Goal: Task Accomplishment & Management: Complete application form

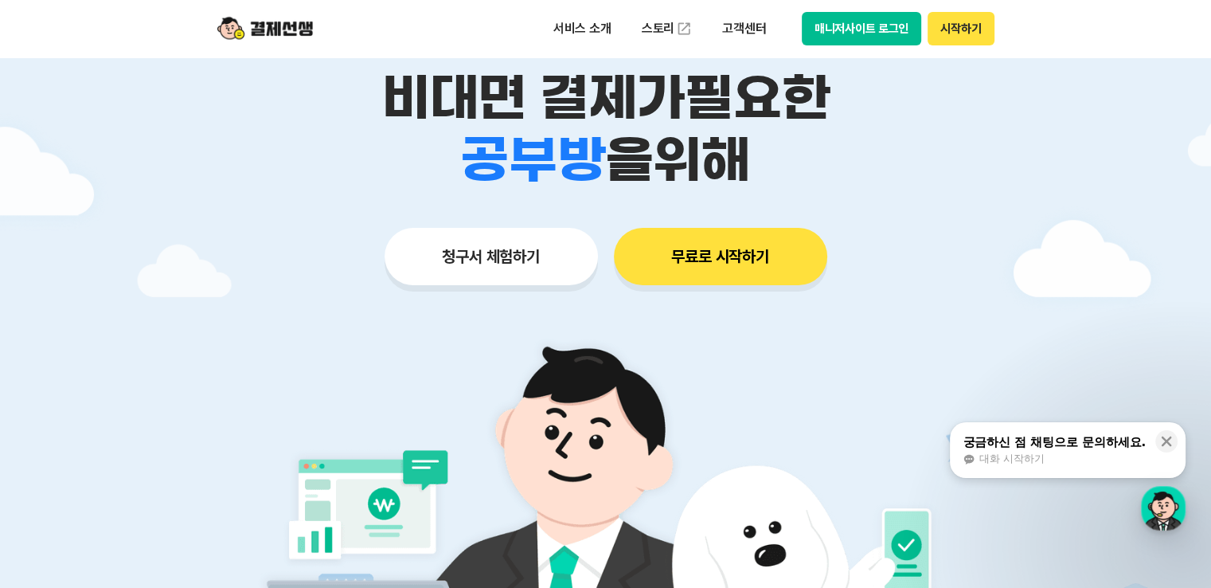
click at [475, 262] on button "청구서 체험하기" at bounding box center [491, 256] width 213 height 57
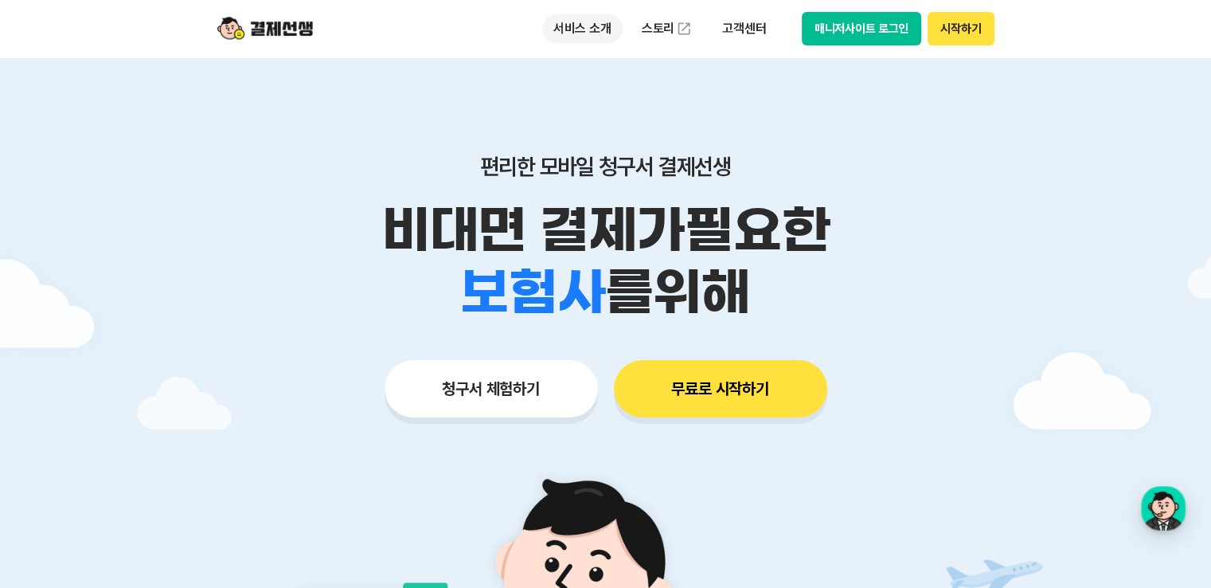
click at [595, 30] on p "서비스 소개" at bounding box center [582, 28] width 80 height 29
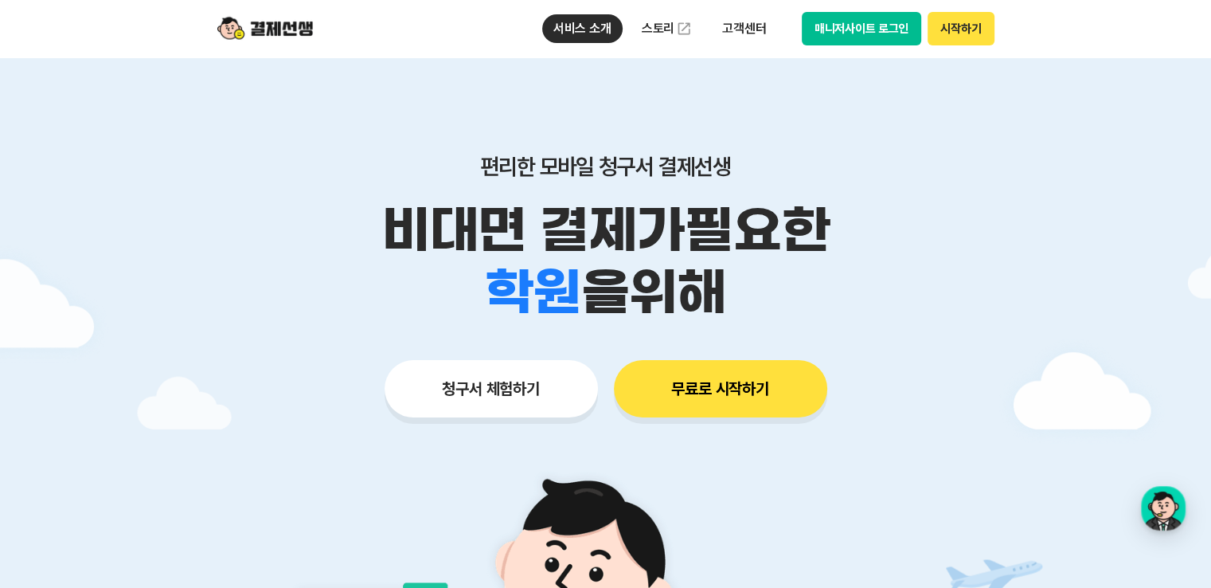
click at [476, 393] on button "청구서 체험하기" at bounding box center [491, 388] width 213 height 57
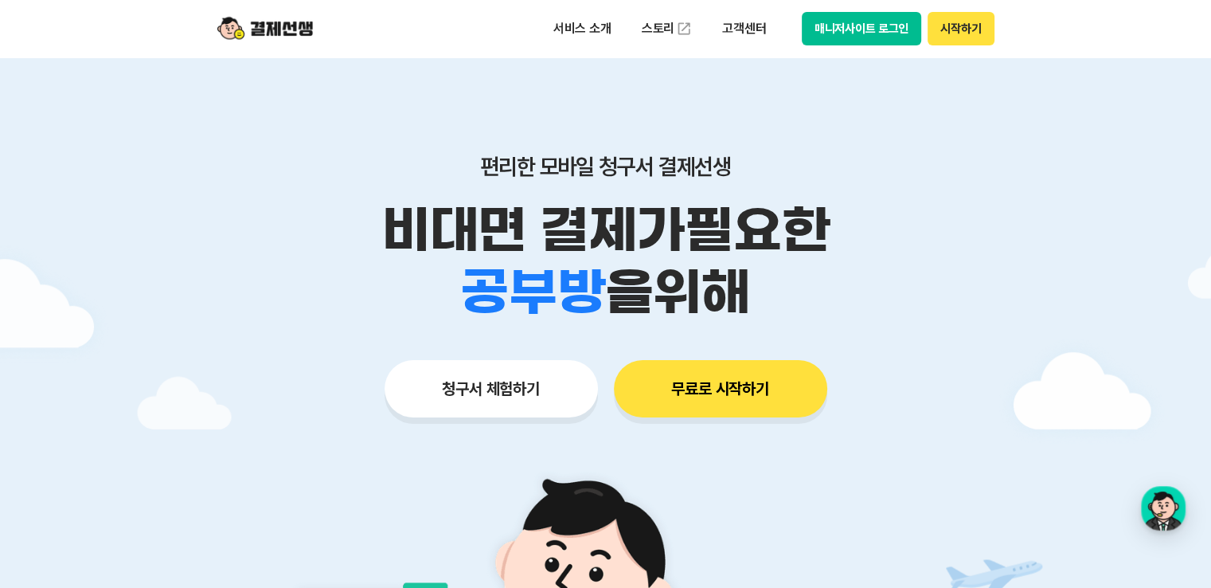
click at [774, 392] on button "무료로 시작하기" at bounding box center [720, 388] width 213 height 57
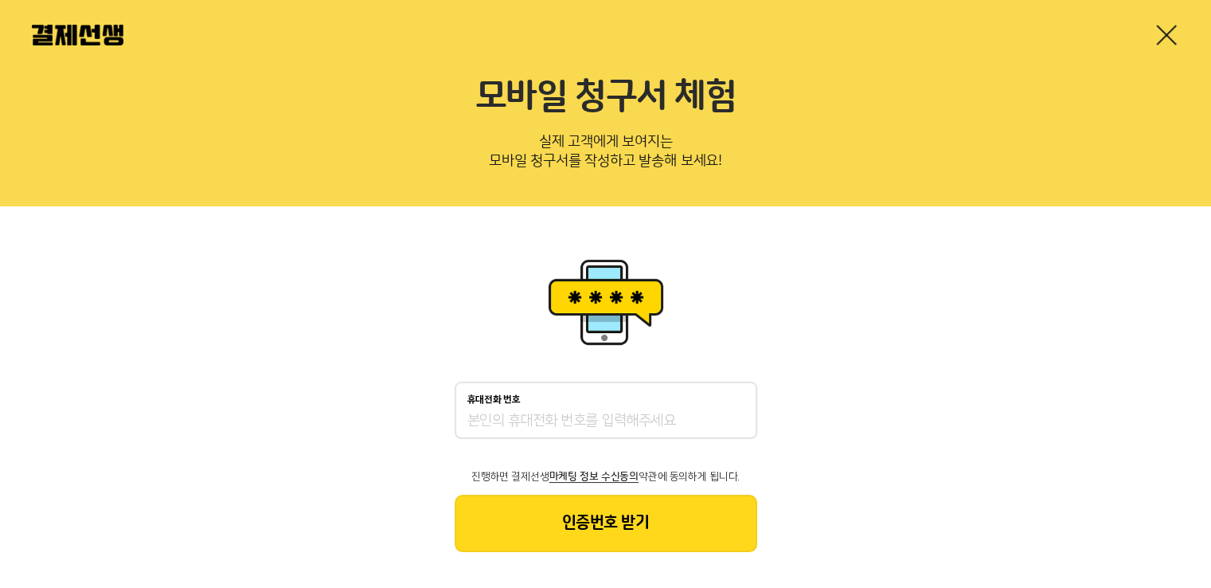
scroll to position [32, 0]
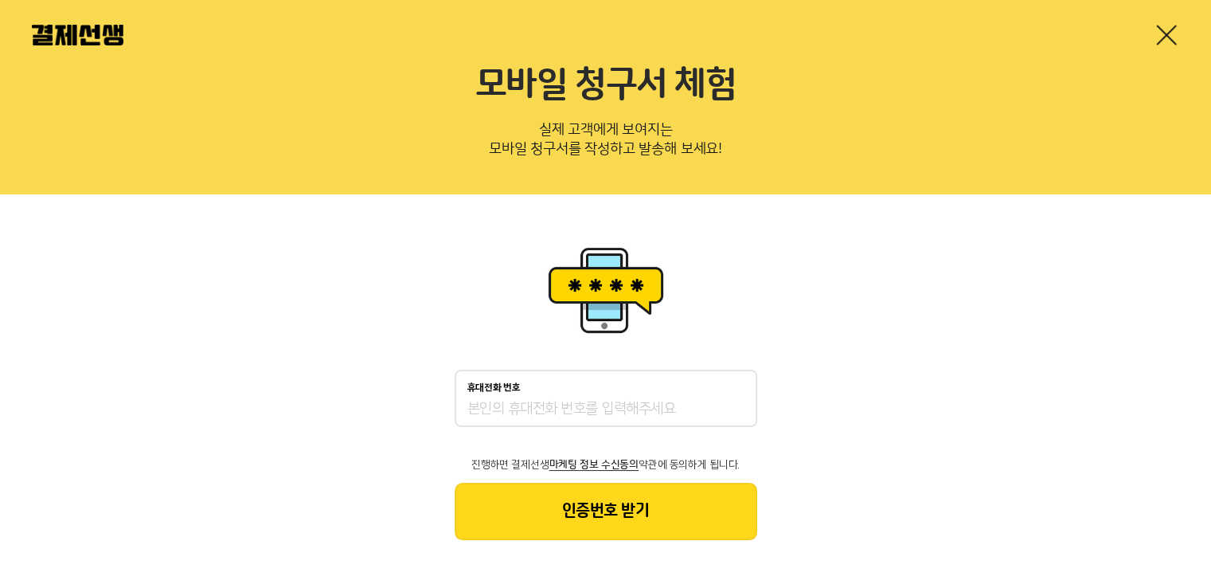
click at [577, 412] on input "휴대전화 번호" at bounding box center [605, 409] width 277 height 19
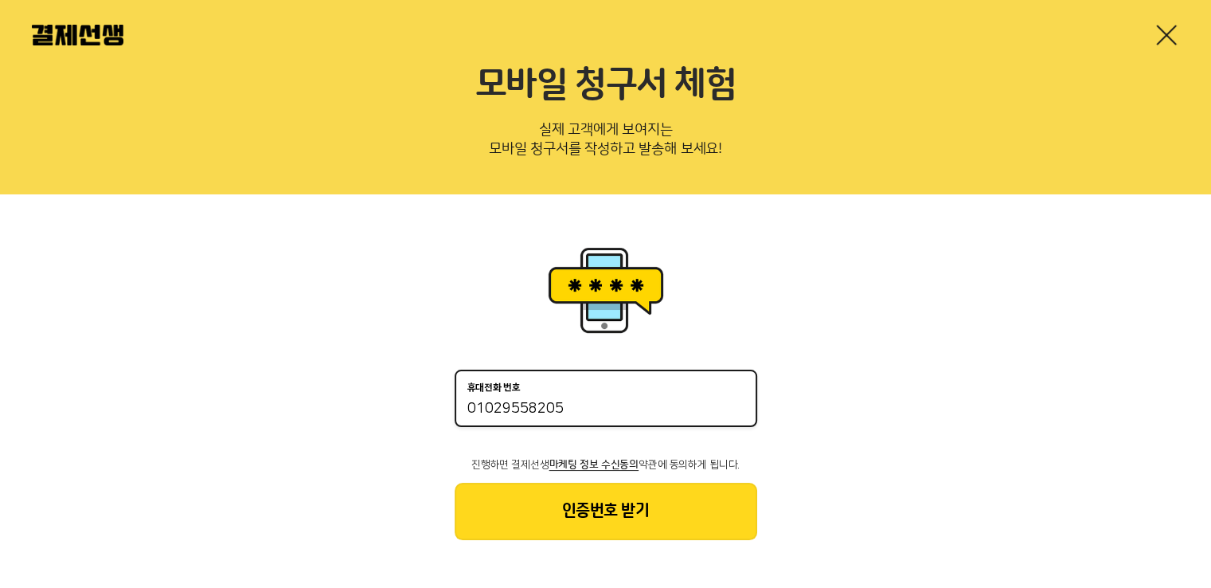
type input "01029558205"
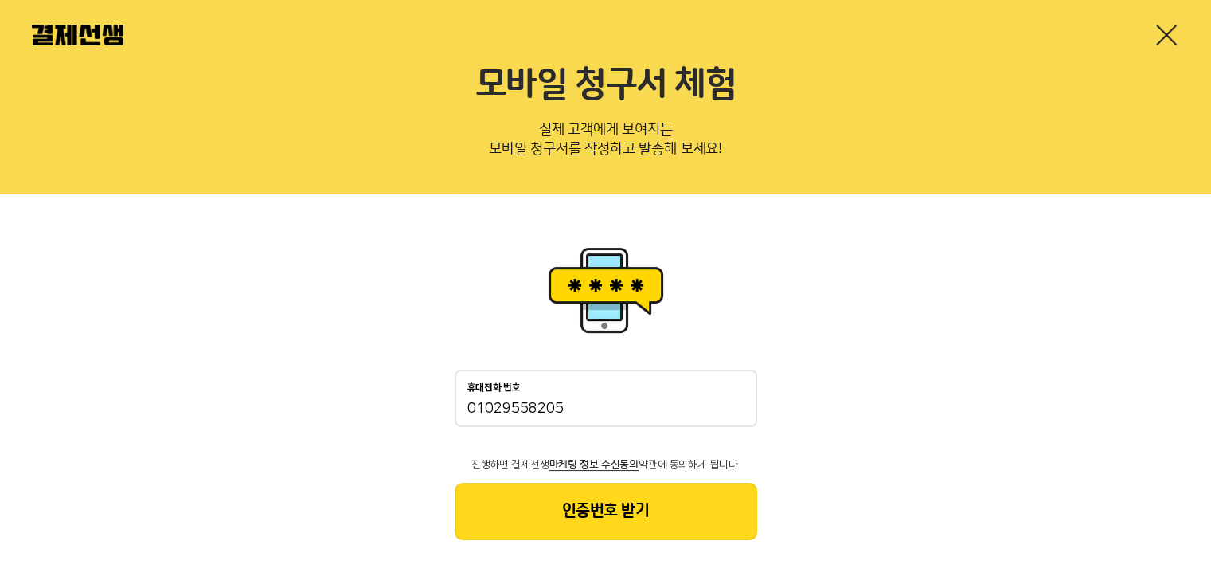
click at [623, 536] on button "인증번호 받기" at bounding box center [606, 511] width 303 height 57
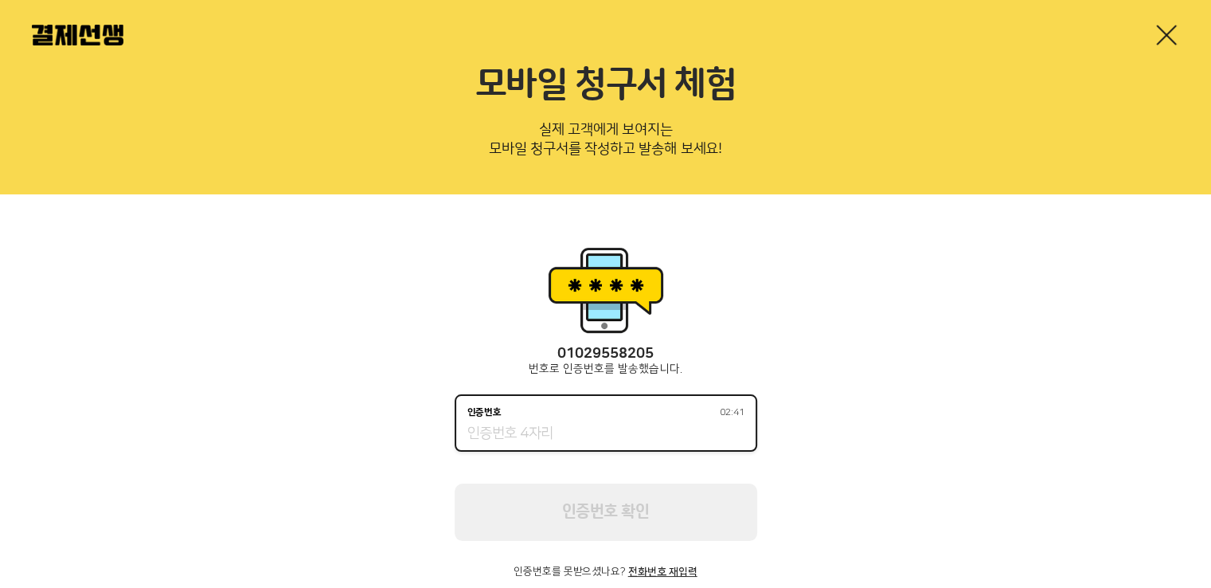
click at [584, 424] on input "인증번호 02:41" at bounding box center [605, 433] width 277 height 19
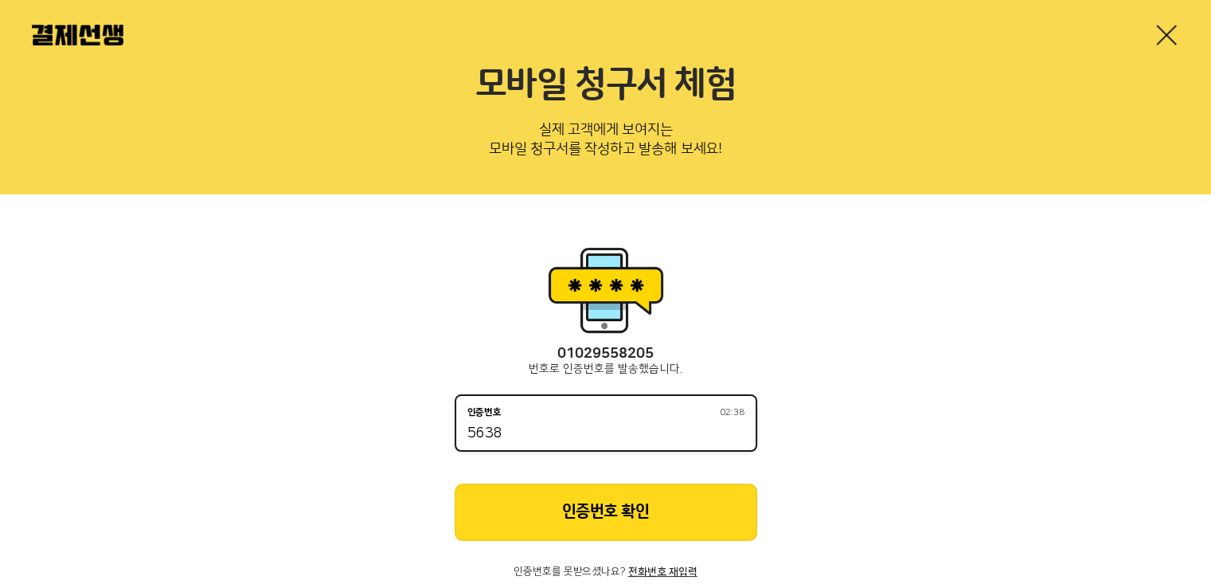
type input "5638"
click at [555, 518] on button "인증번호 확인" at bounding box center [606, 511] width 303 height 57
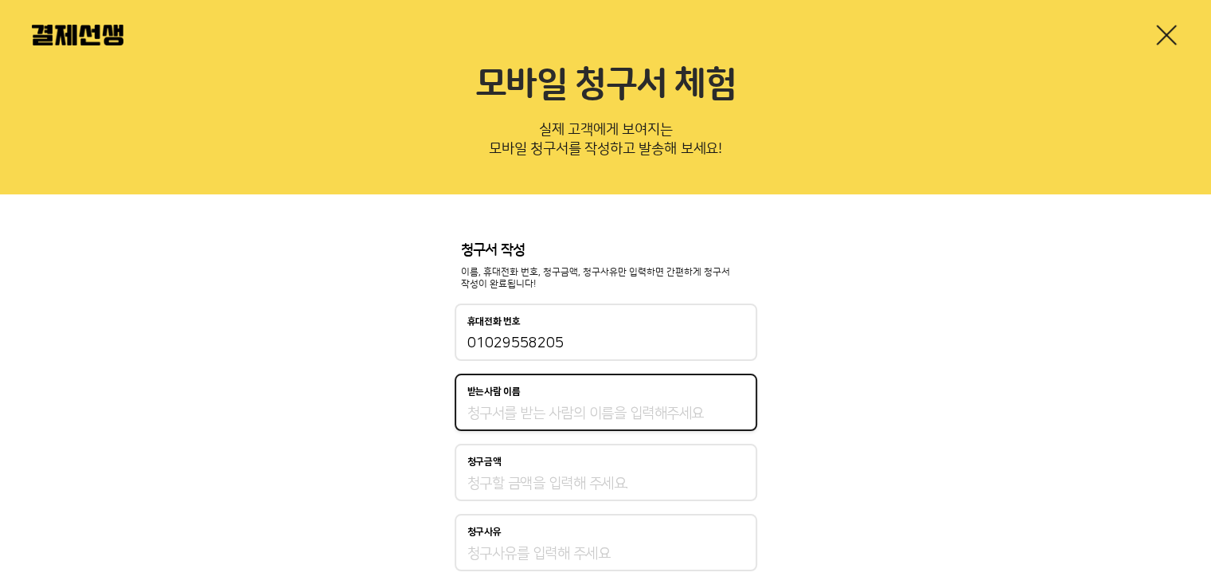
click at [636, 412] on input "받는사람 이름" at bounding box center [605, 413] width 277 height 19
type input "최경희"
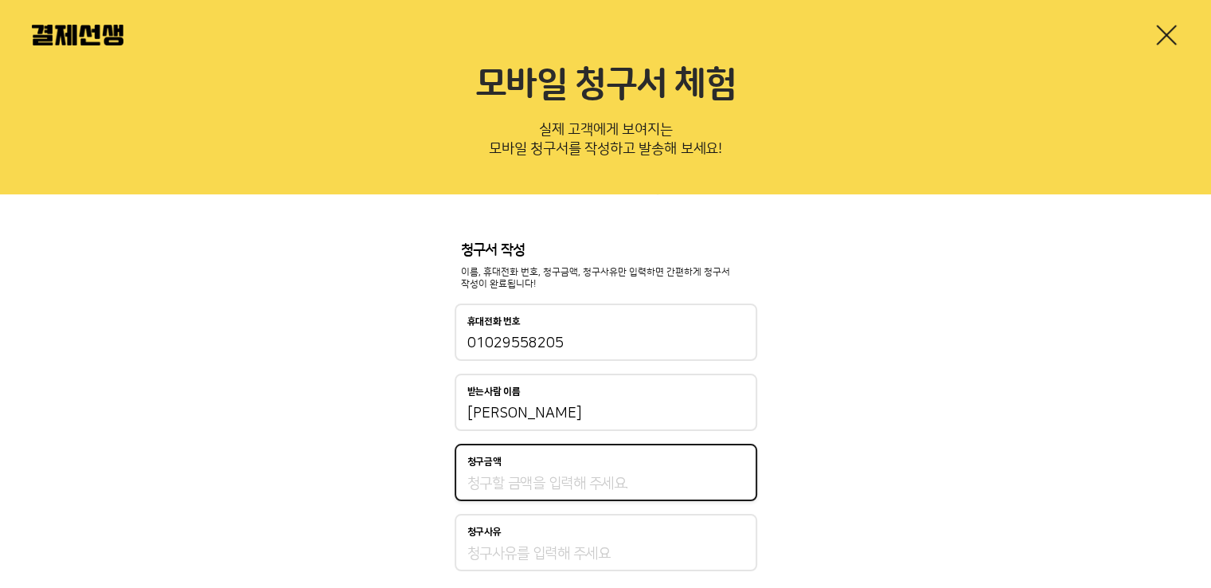
click at [640, 475] on input "청구금액" at bounding box center [605, 483] width 277 height 19
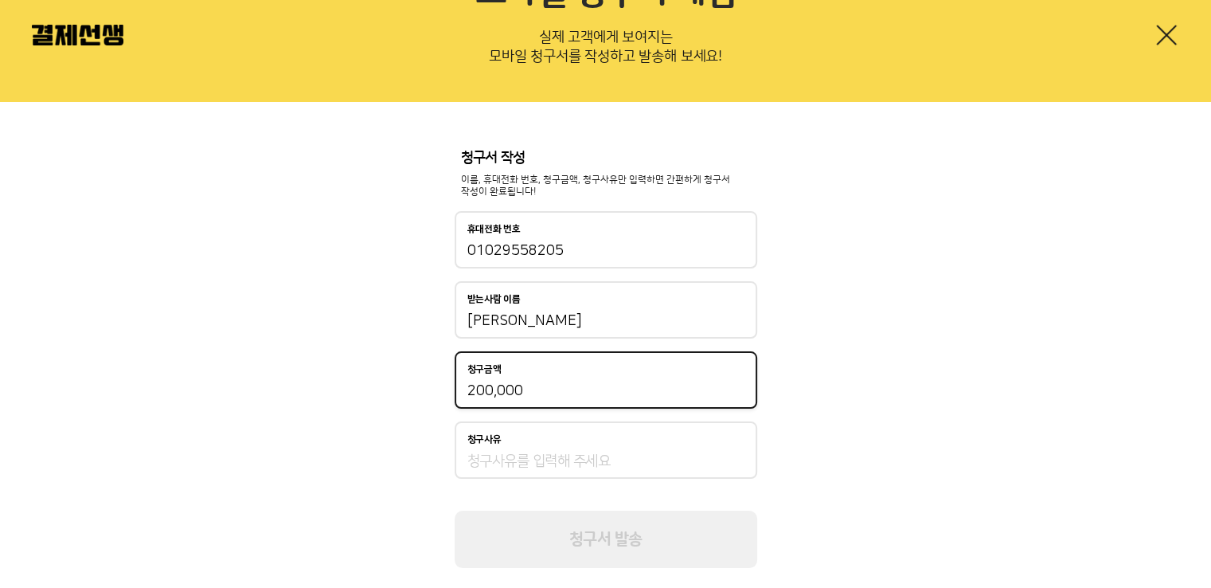
scroll to position [153, 0]
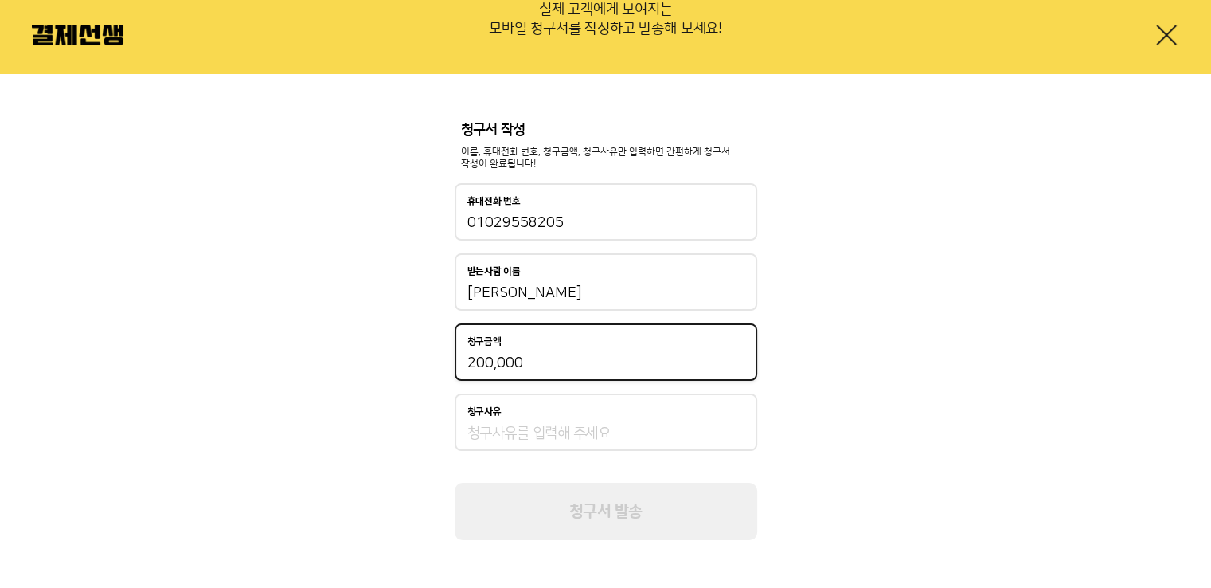
type input "200,000"
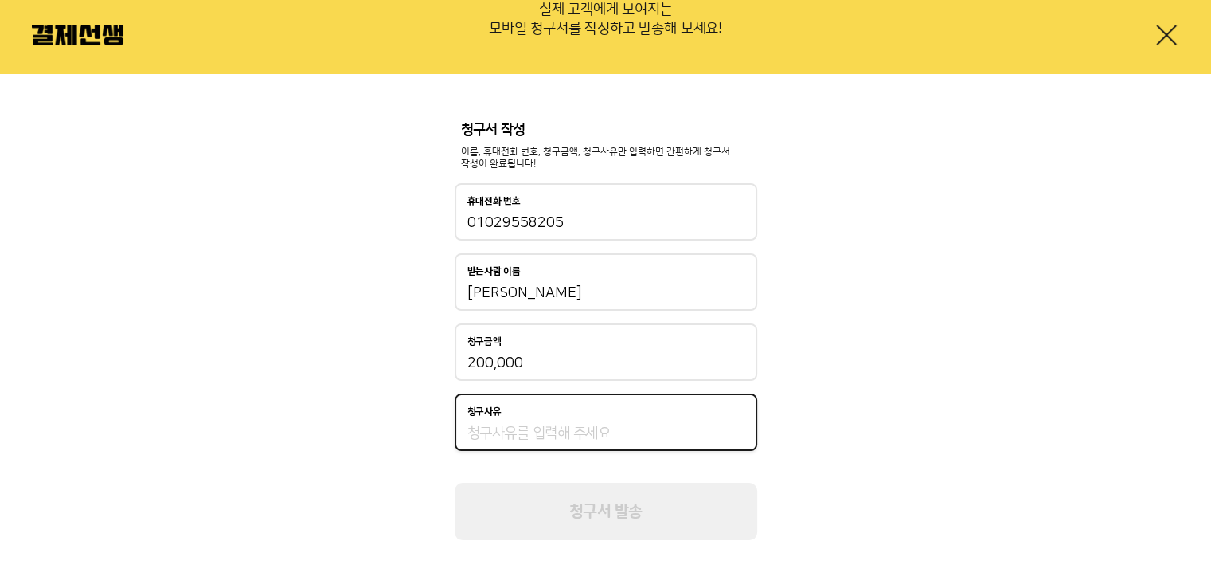
click at [577, 432] on input "청구사유" at bounding box center [605, 433] width 277 height 19
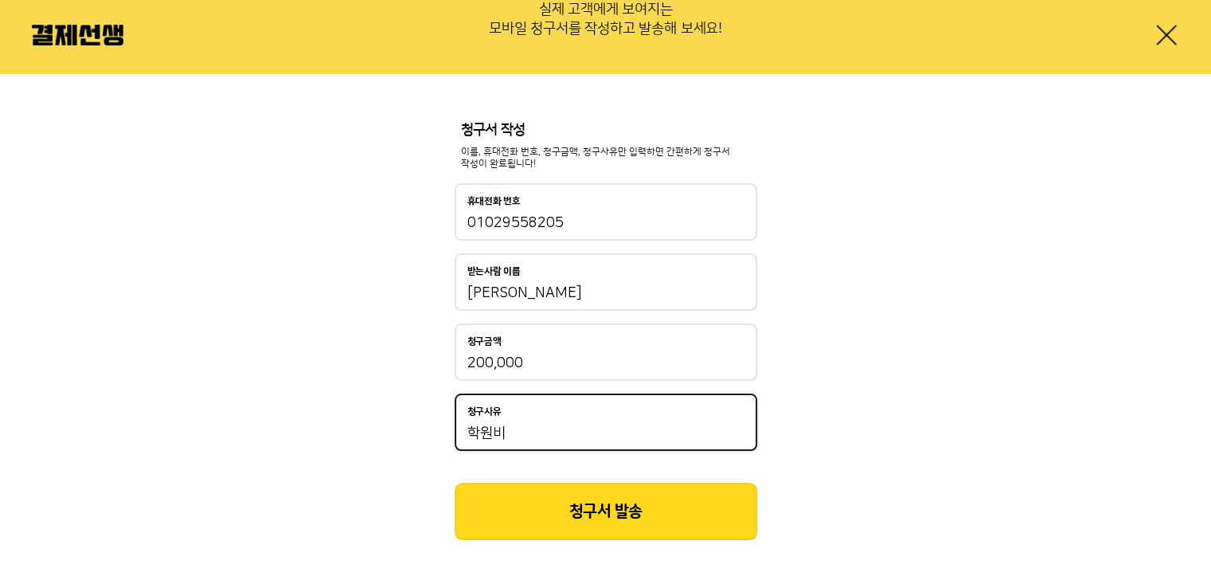
type input "학원비"
click at [608, 527] on button "청구서 발송" at bounding box center [606, 511] width 303 height 57
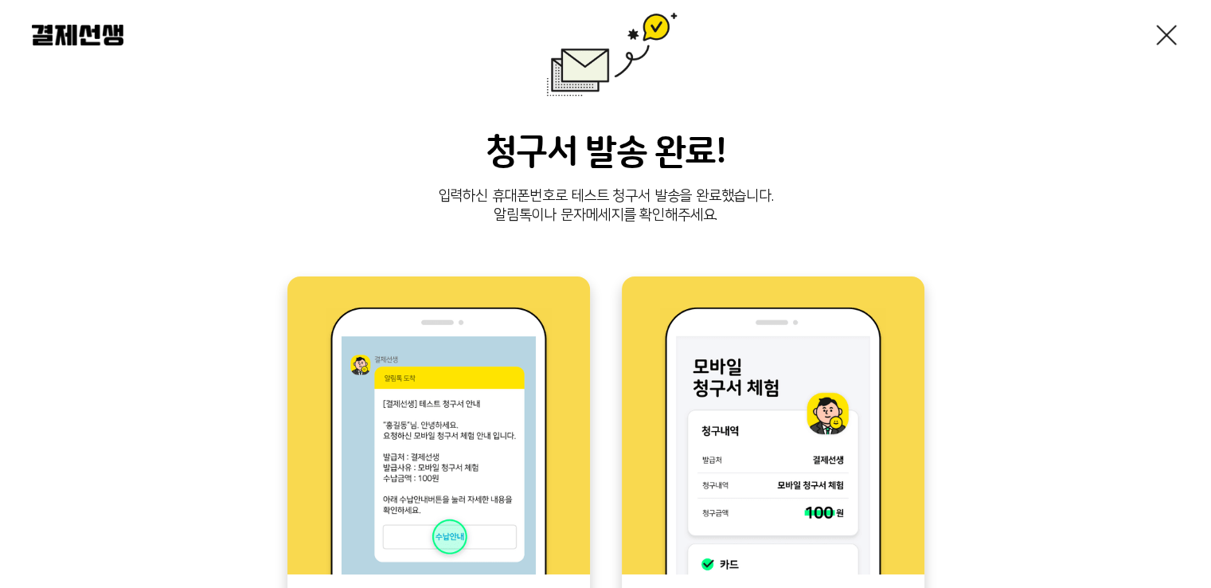
scroll to position [132, 0]
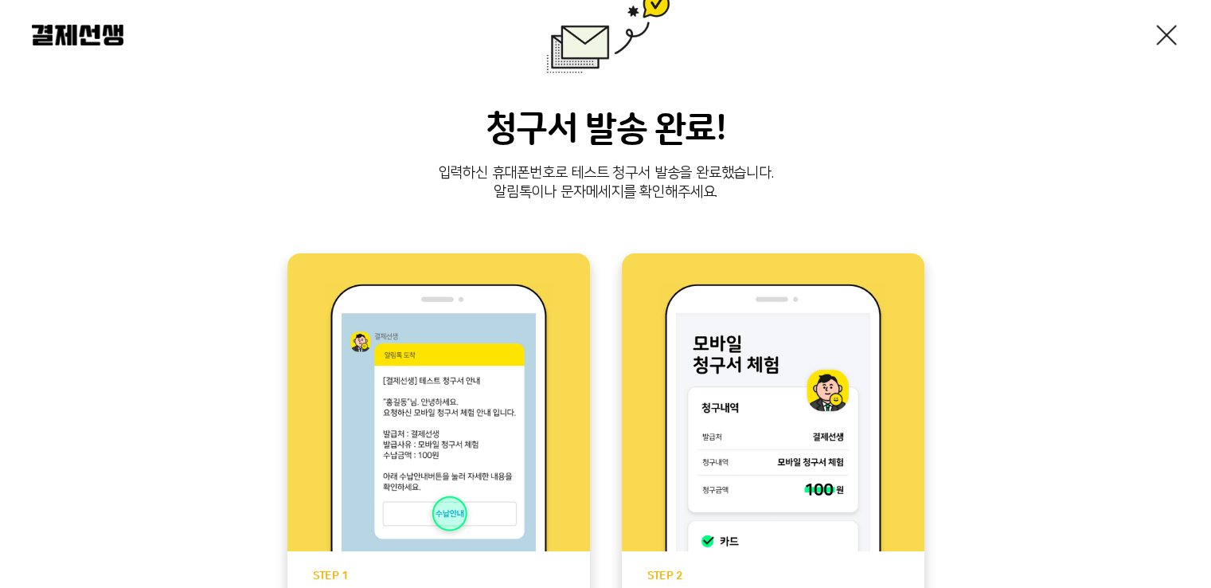
scroll to position [32, 0]
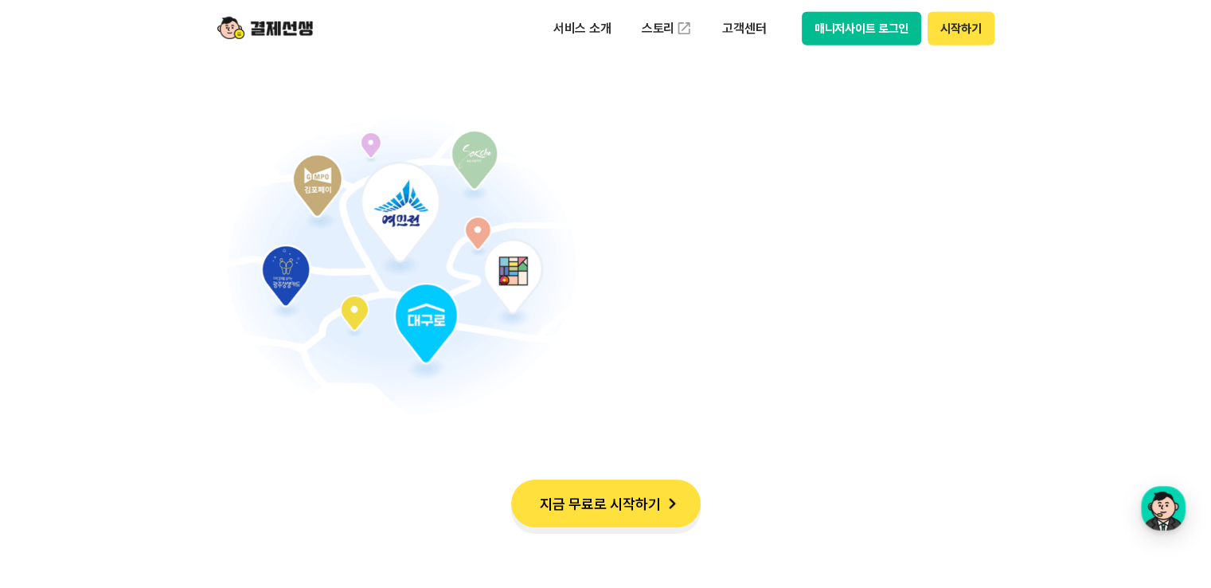
scroll to position [9953, 0]
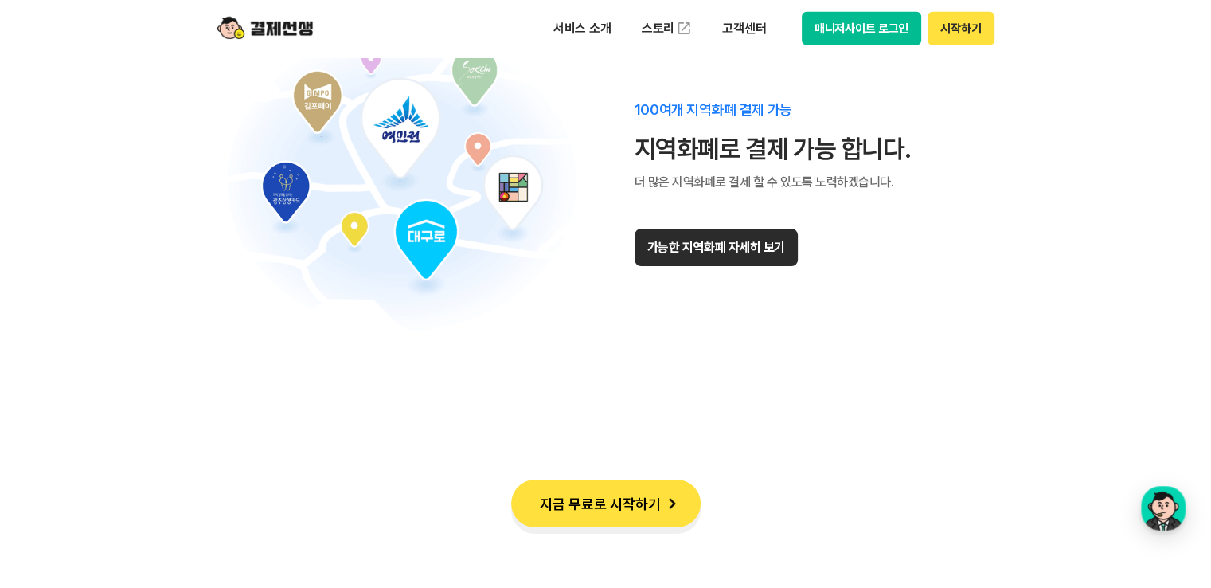
click at [730, 253] on button "가능한 지역화폐 자세히 보기" at bounding box center [716, 247] width 163 height 37
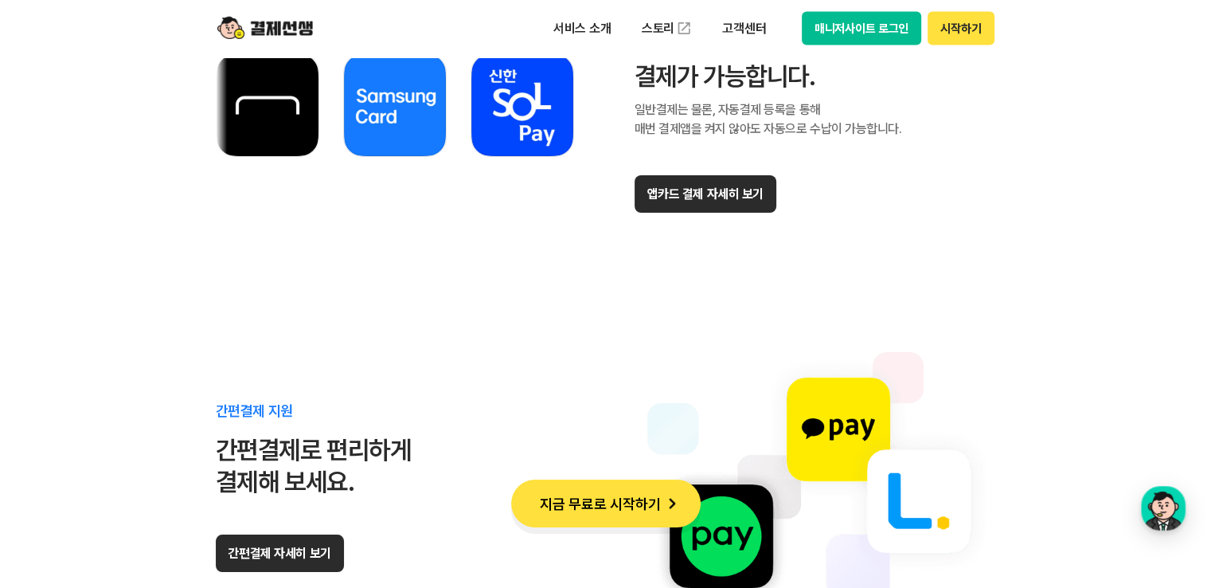
scroll to position [9157, 0]
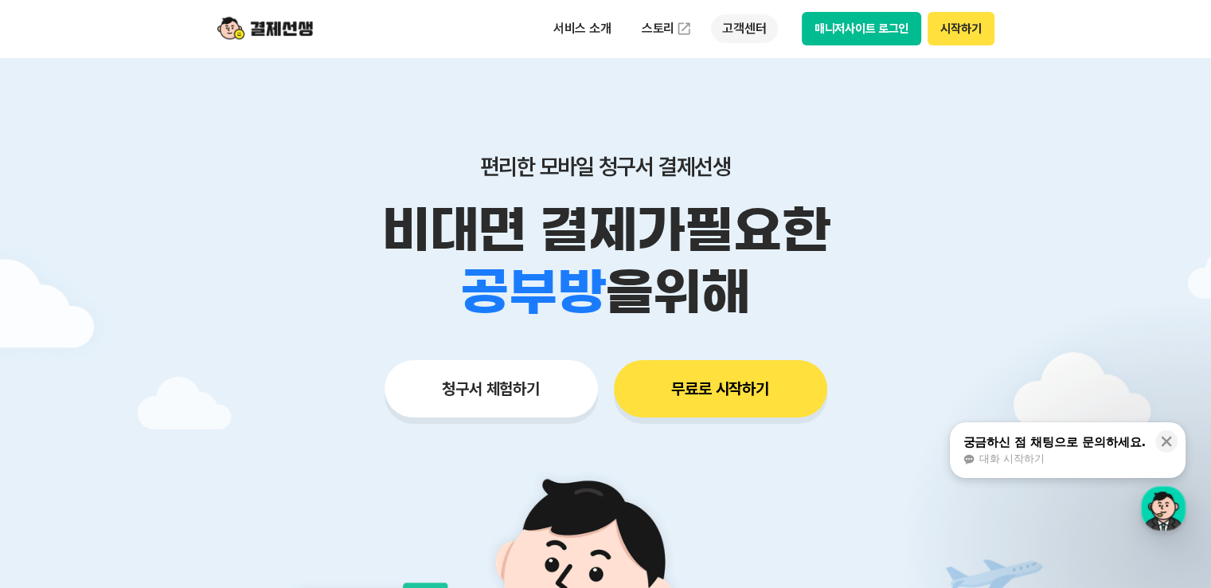
click at [729, 29] on p "고객센터" at bounding box center [744, 28] width 66 height 29
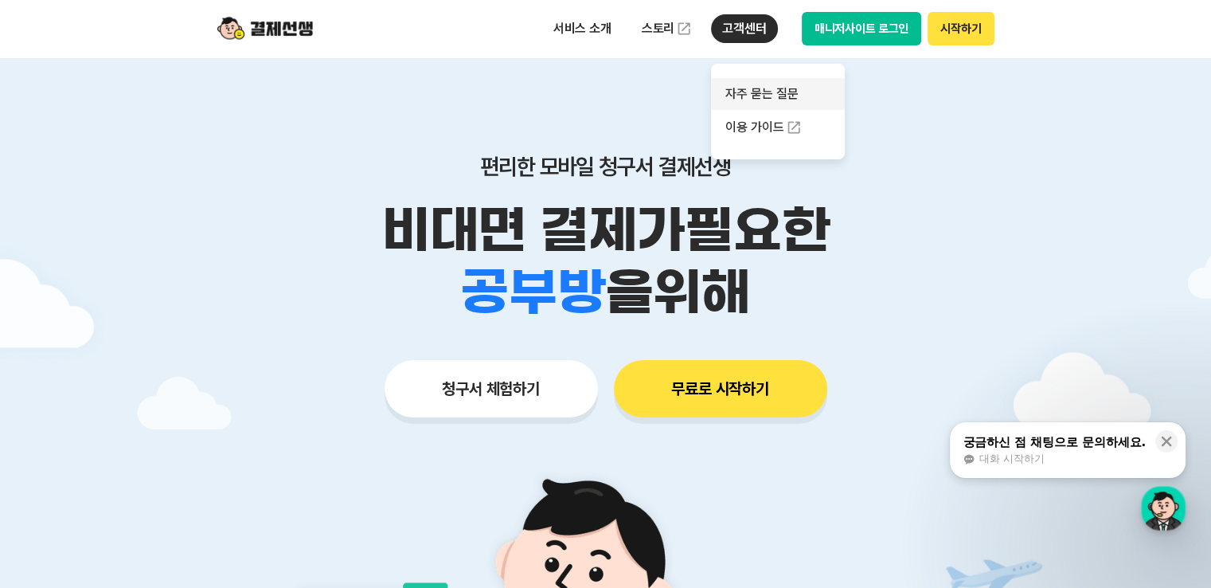
click at [737, 95] on link "자주 묻는 질문" at bounding box center [778, 94] width 134 height 32
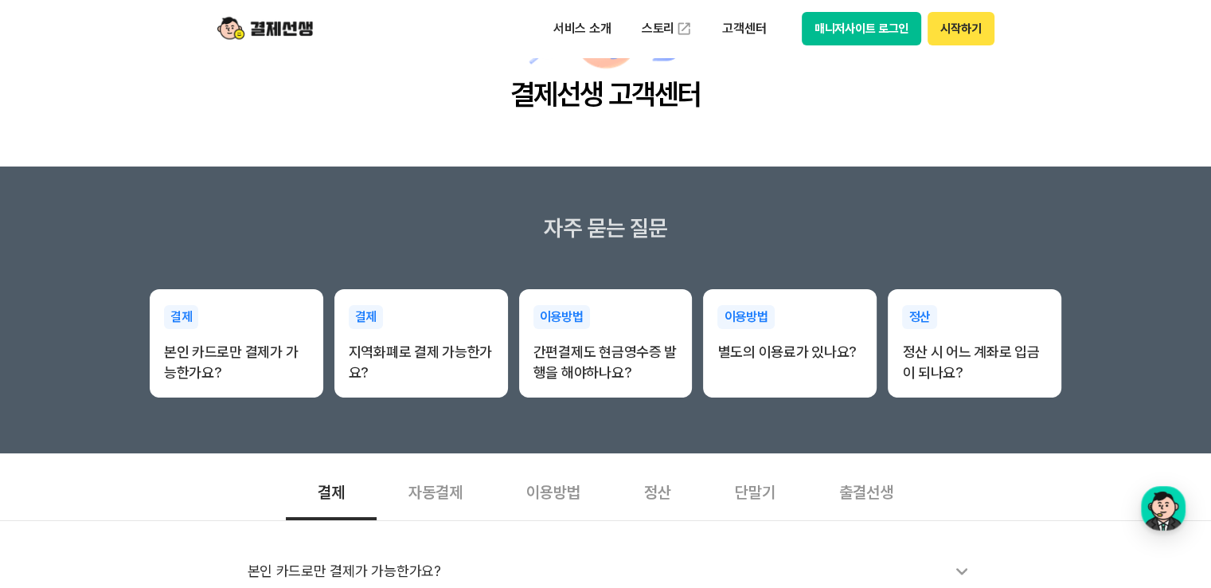
scroll to position [265, 0]
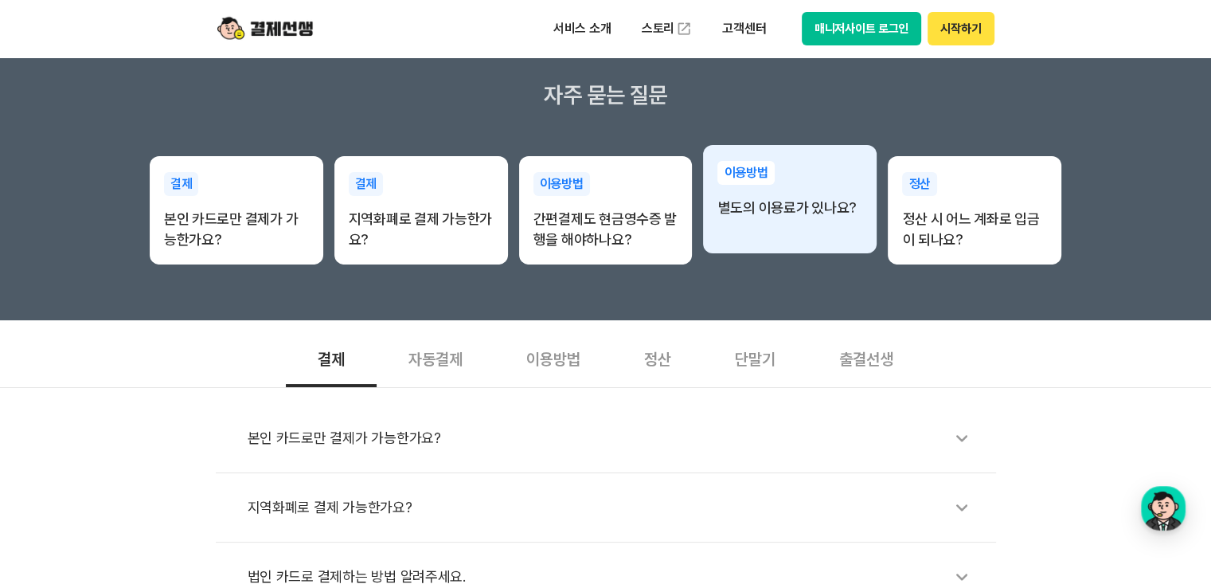
click at [780, 213] on p "별도의 이용료가 있나요?" at bounding box center [789, 207] width 145 height 21
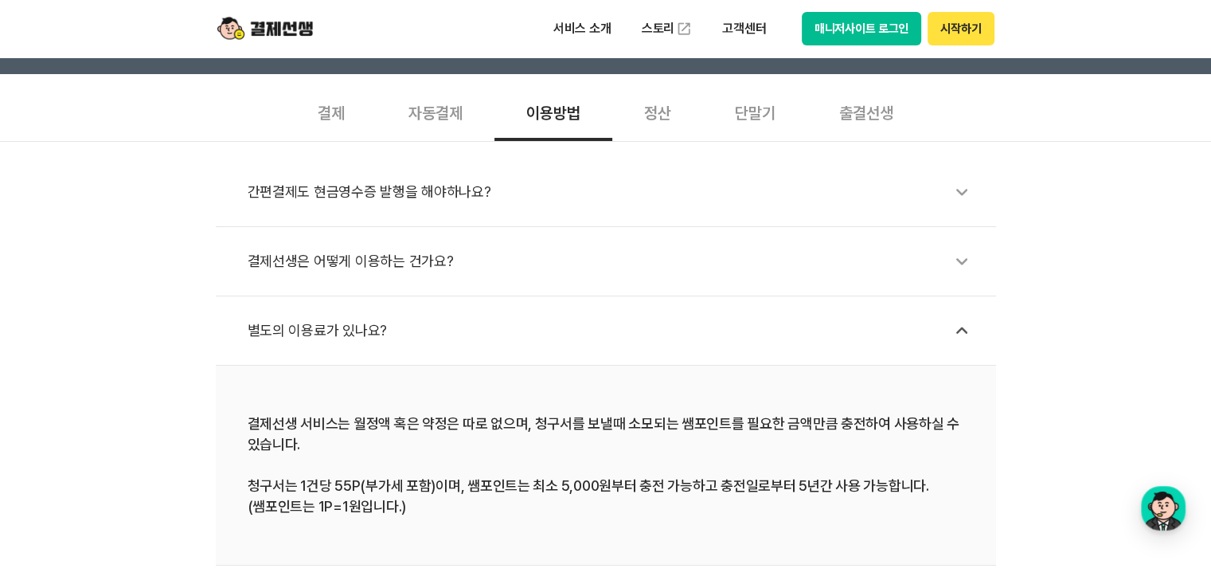
scroll to position [398, 0]
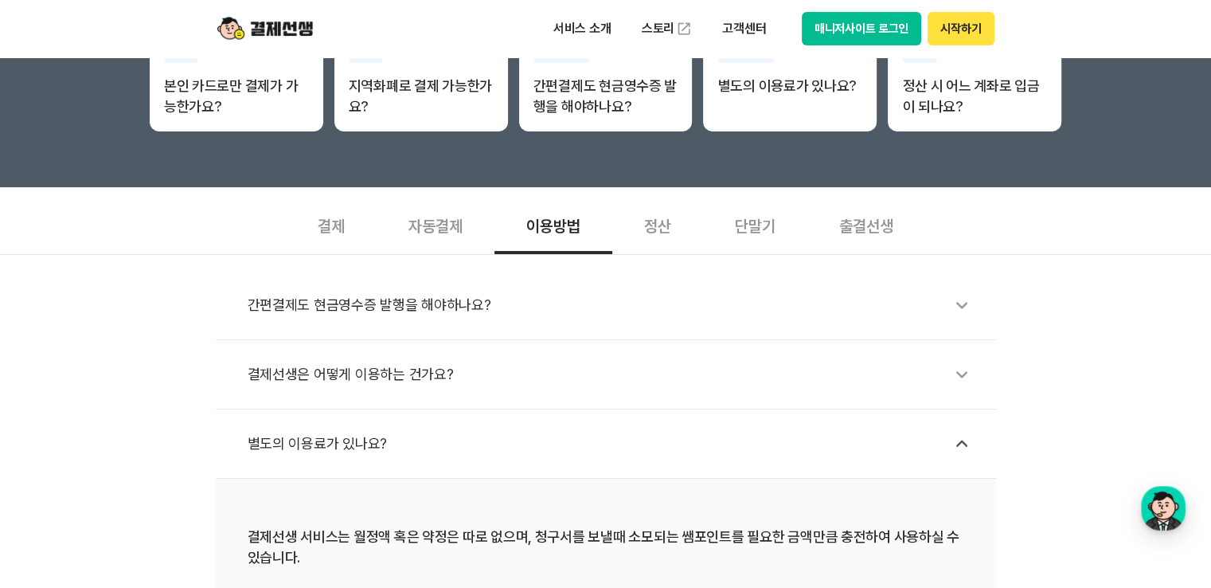
click at [955, 369] on icon at bounding box center [962, 374] width 37 height 37
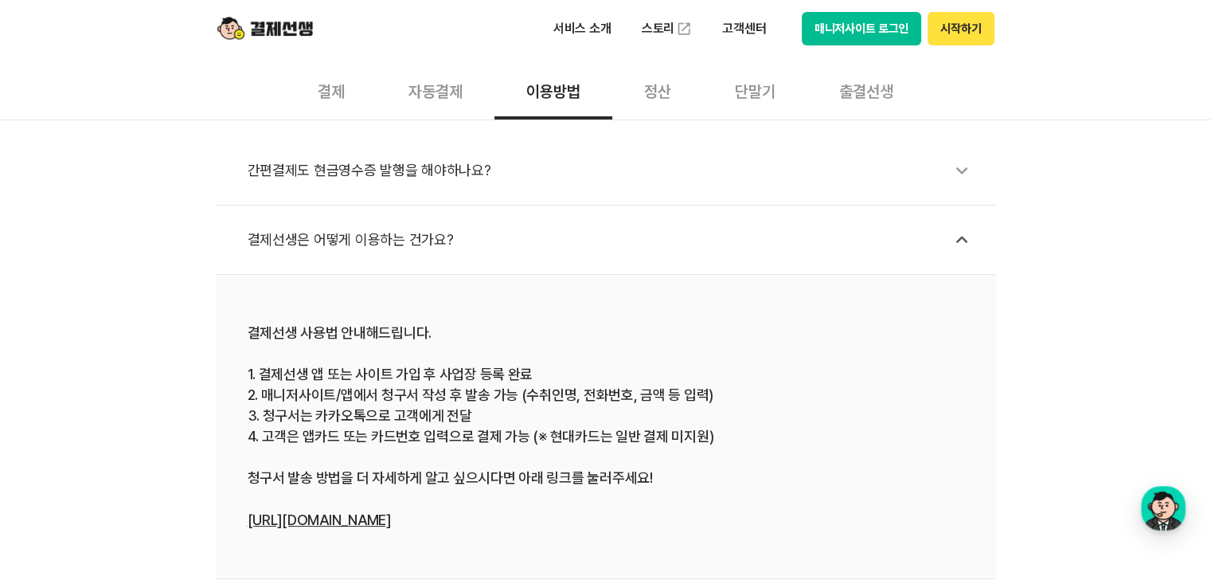
scroll to position [530, 0]
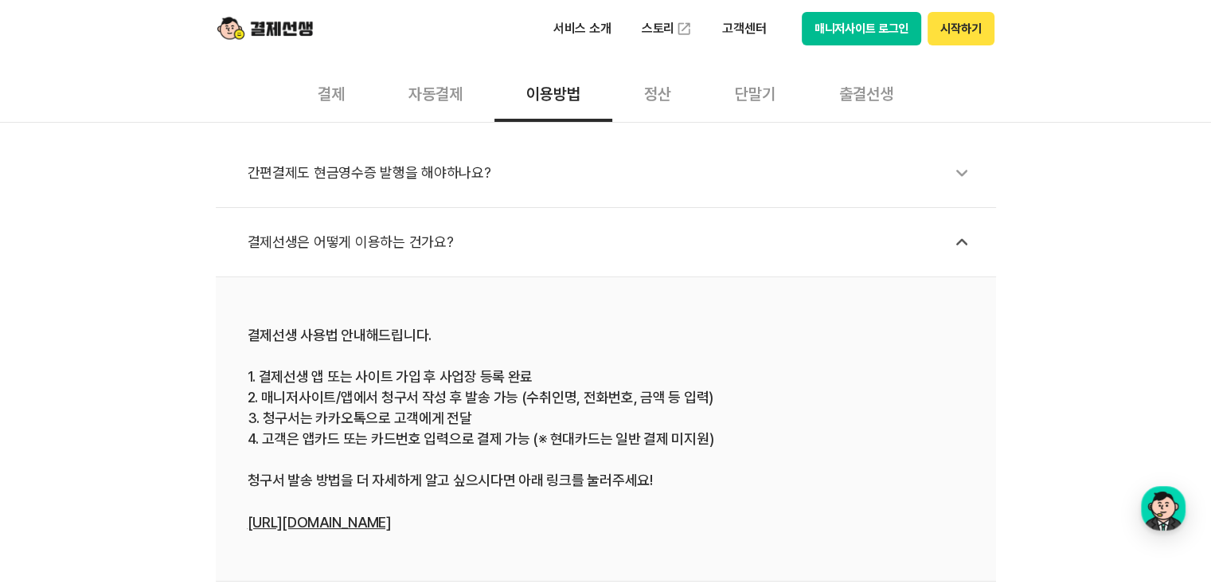
click at [959, 170] on icon at bounding box center [962, 172] width 37 height 37
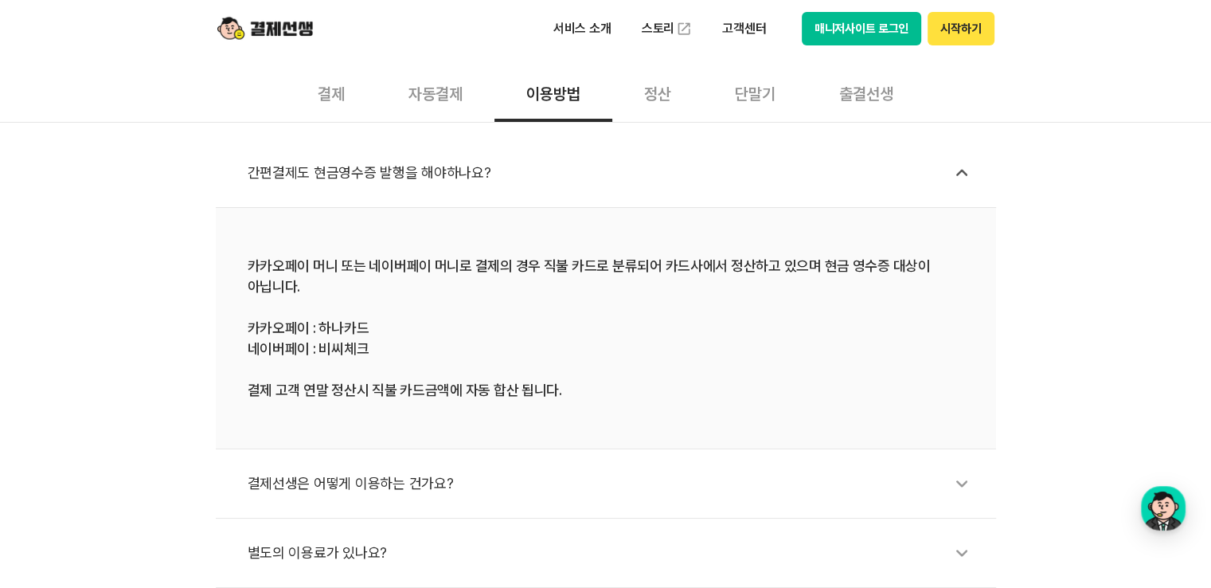
scroll to position [663, 0]
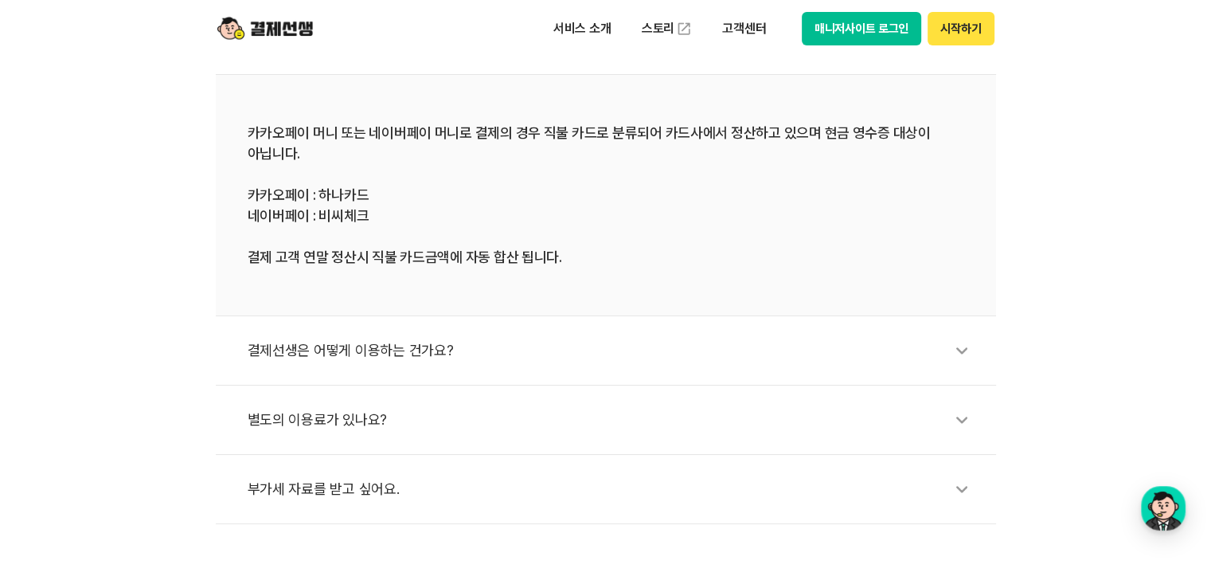
click at [674, 372] on li "결제선생은 어떻게 이용하는 건가요?" at bounding box center [606, 350] width 780 height 69
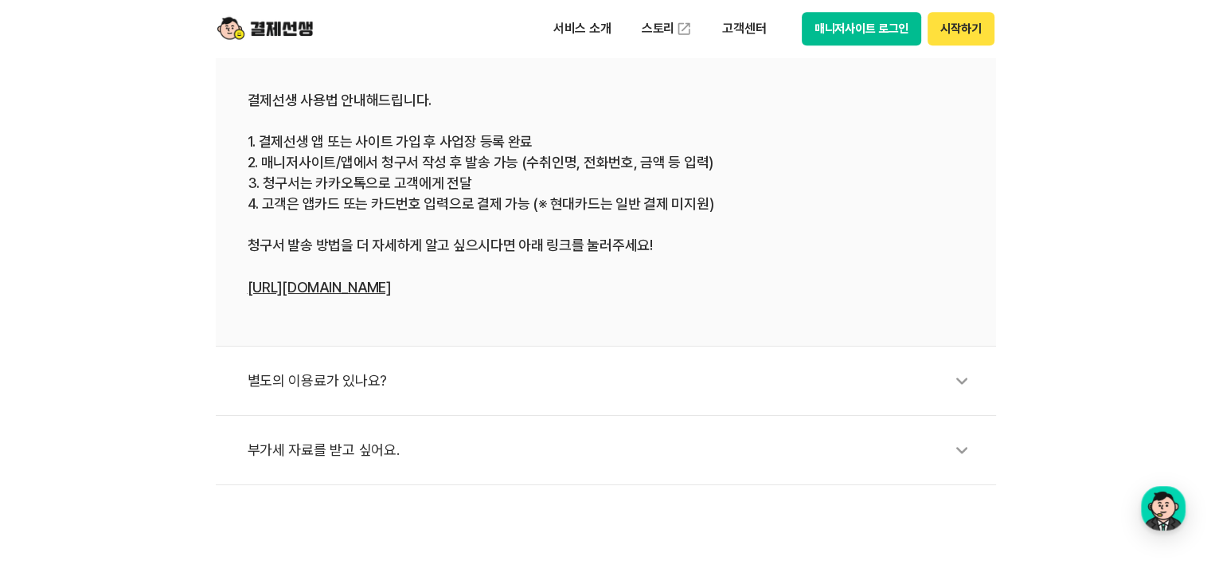
scroll to position [796, 0]
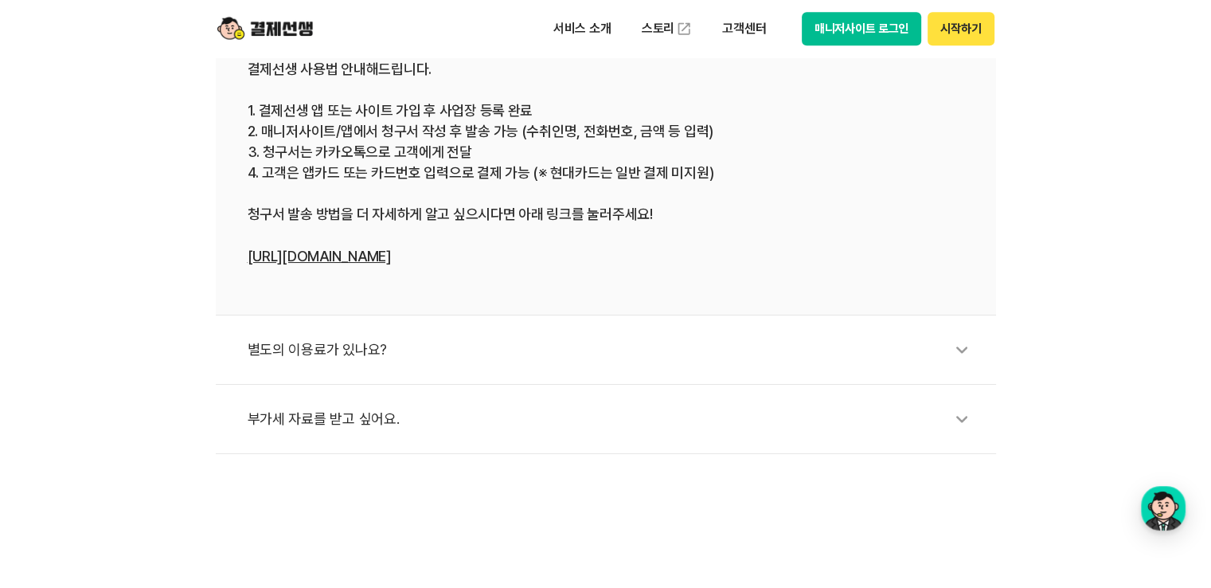
click at [673, 347] on div "별도의 이용료가 있나요?" at bounding box center [614, 349] width 733 height 37
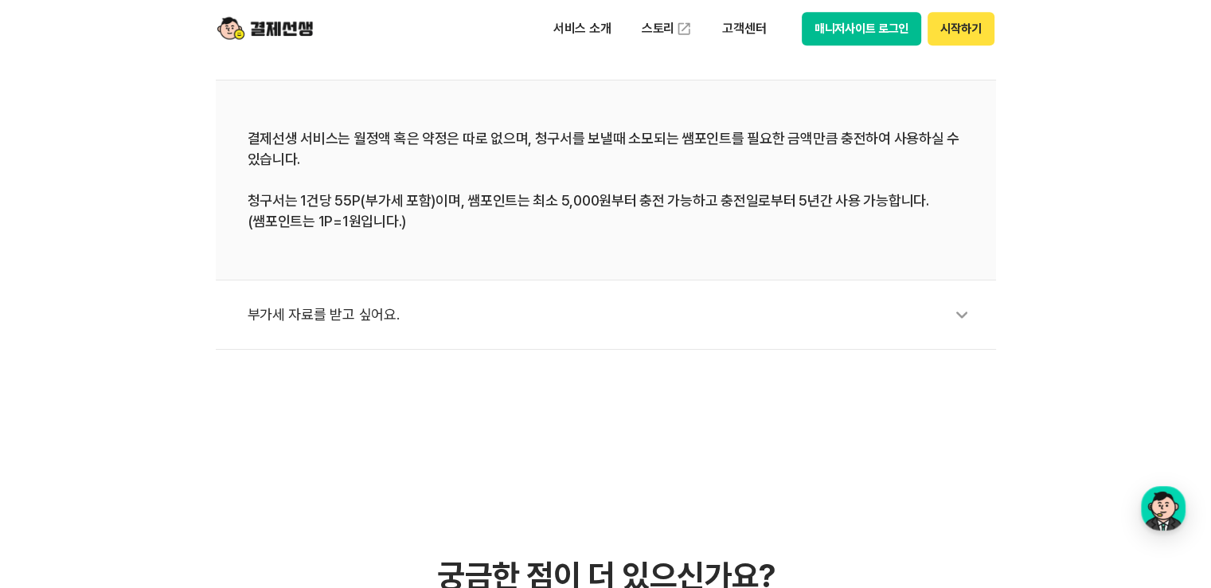
click at [717, 326] on div "부가세 자료를 받고 싶어요." at bounding box center [614, 314] width 733 height 37
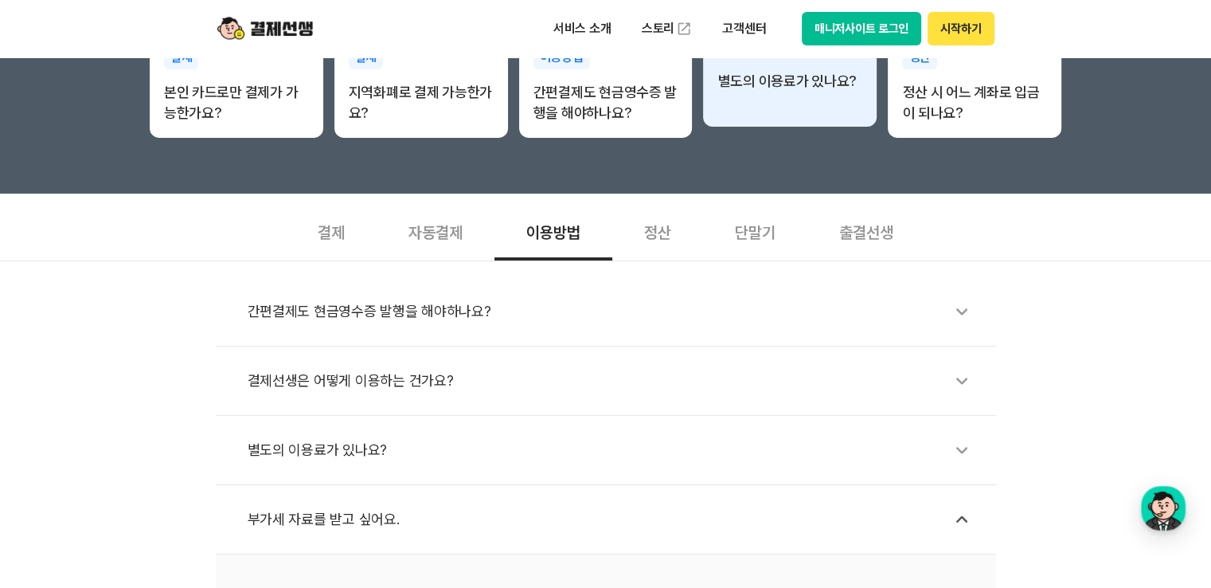
scroll to position [398, 0]
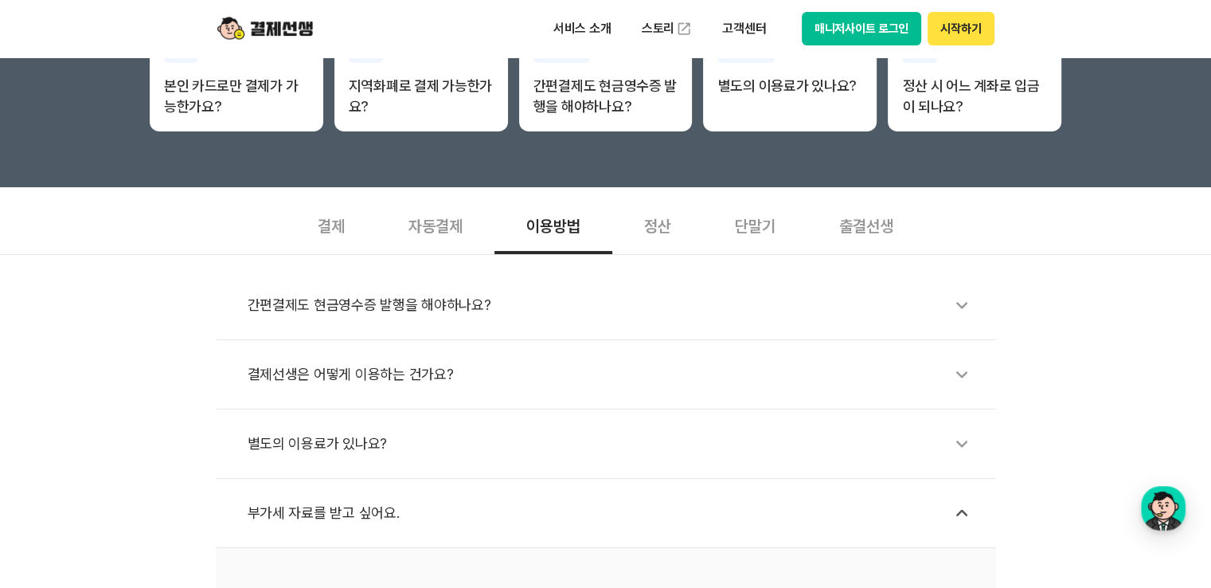
click at [638, 236] on div "정산" at bounding box center [657, 224] width 91 height 59
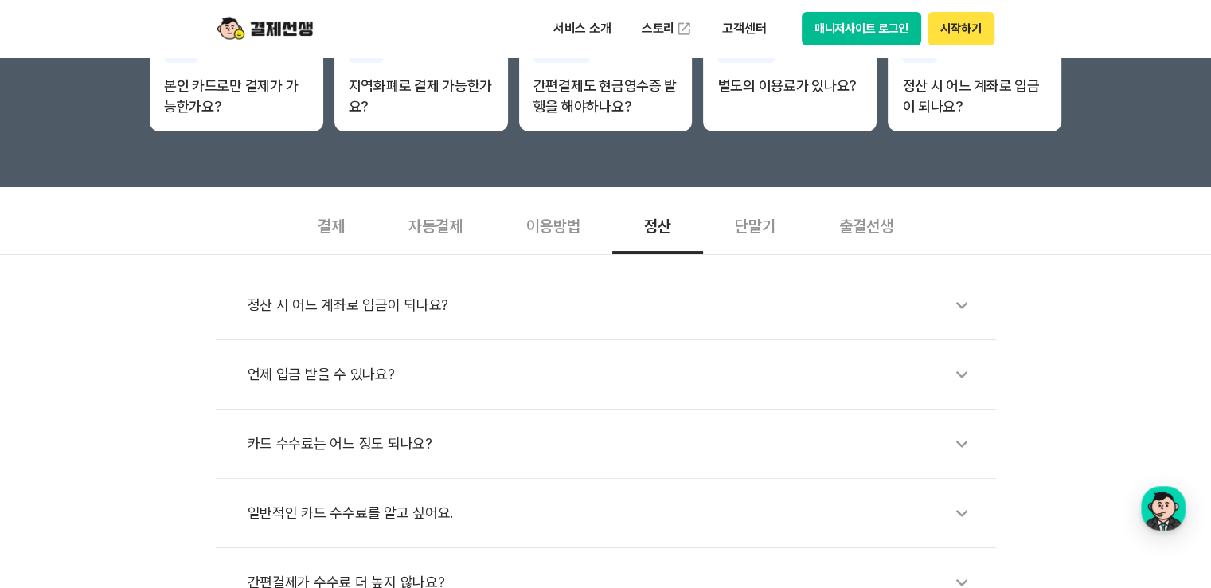
click at [944, 307] on icon at bounding box center [962, 305] width 37 height 37
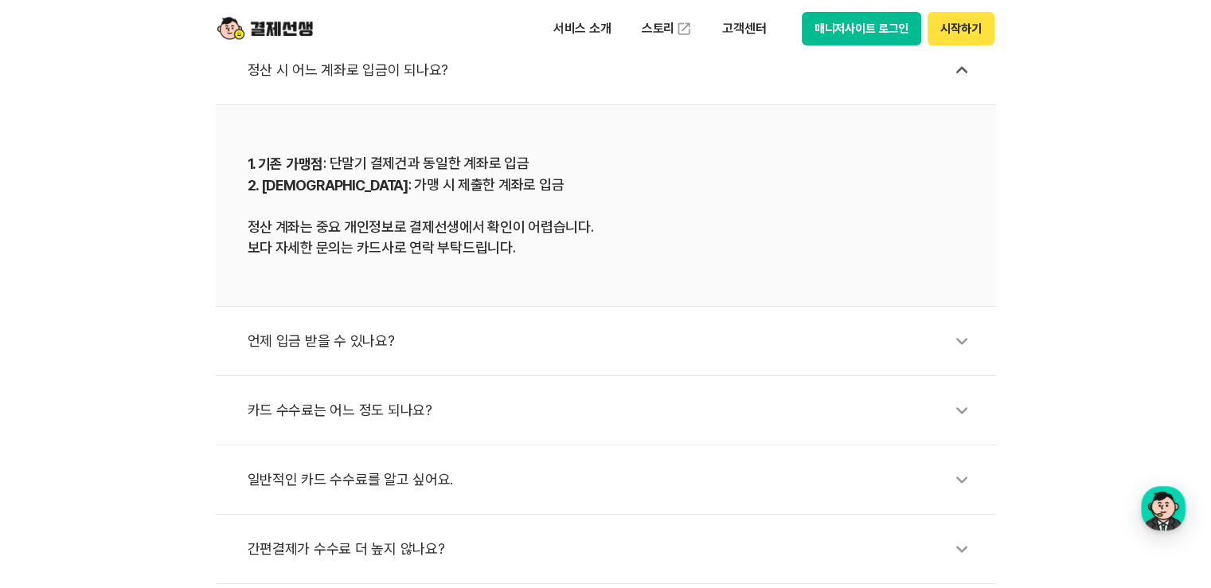
scroll to position [663, 0]
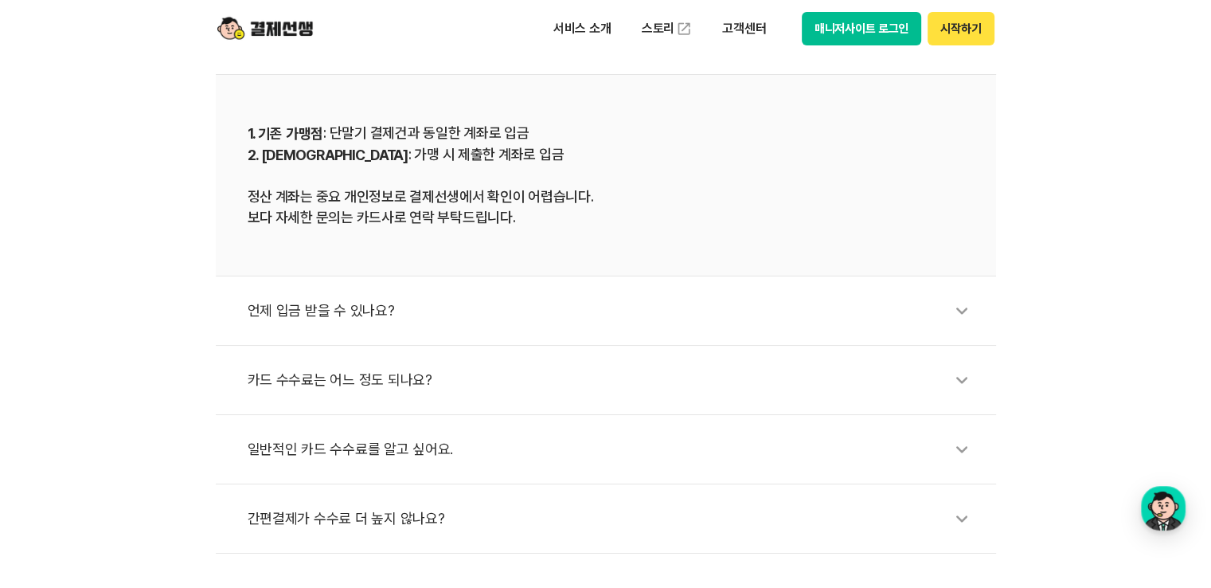
click at [938, 377] on div "카드 수수료는 어느 정도 되나요?" at bounding box center [614, 379] width 733 height 37
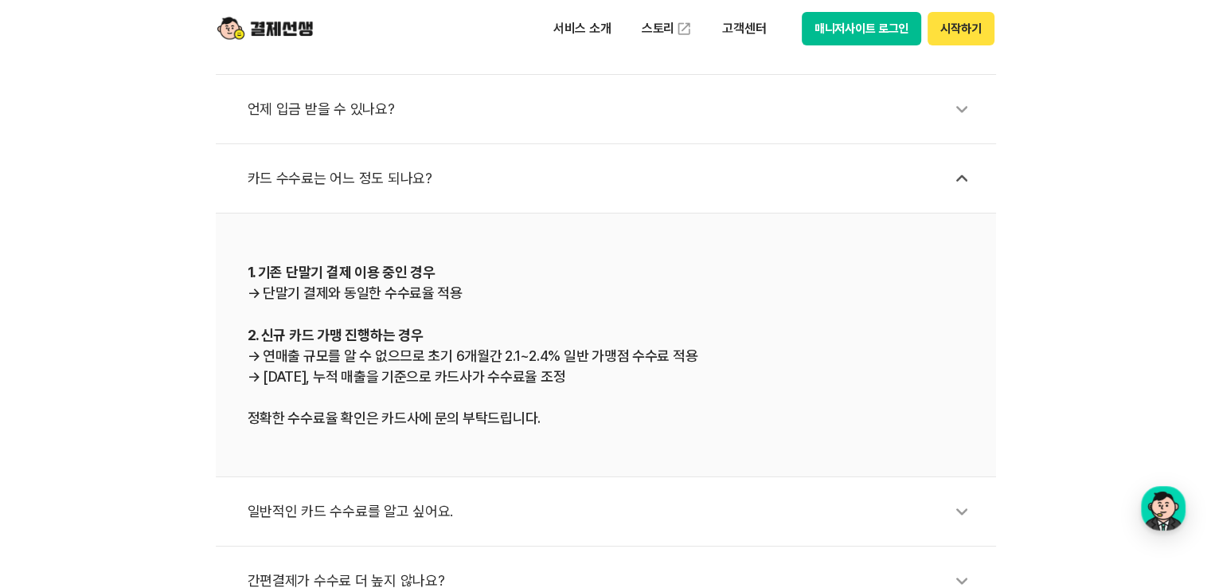
scroll to position [796, 0]
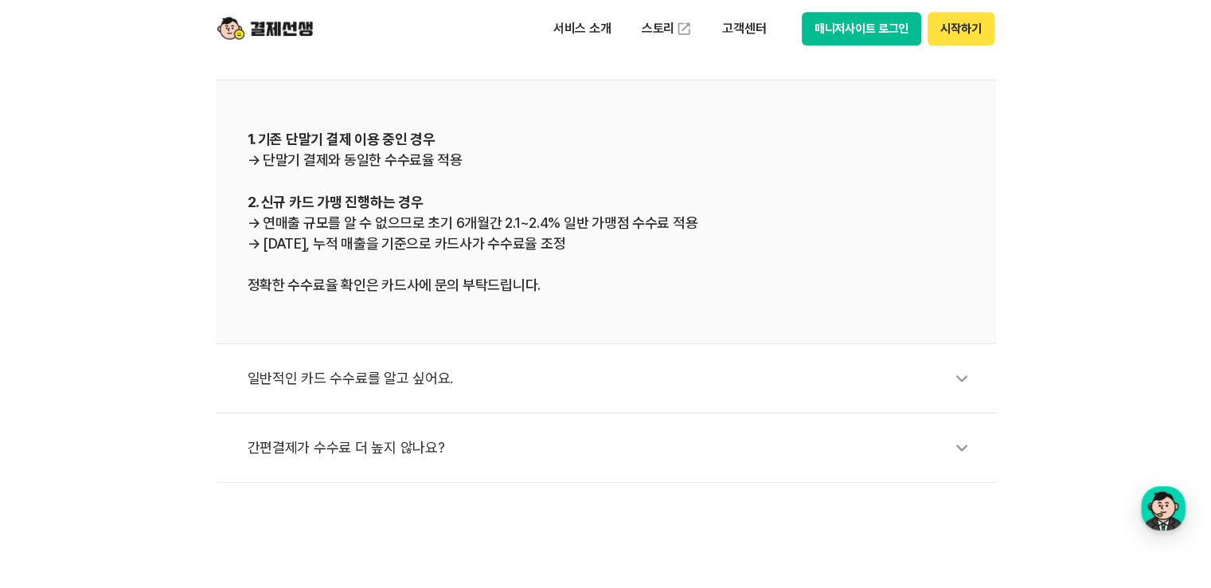
click at [936, 380] on div "일반적인 카드 수수료를 알고 싶어요." at bounding box center [614, 378] width 733 height 37
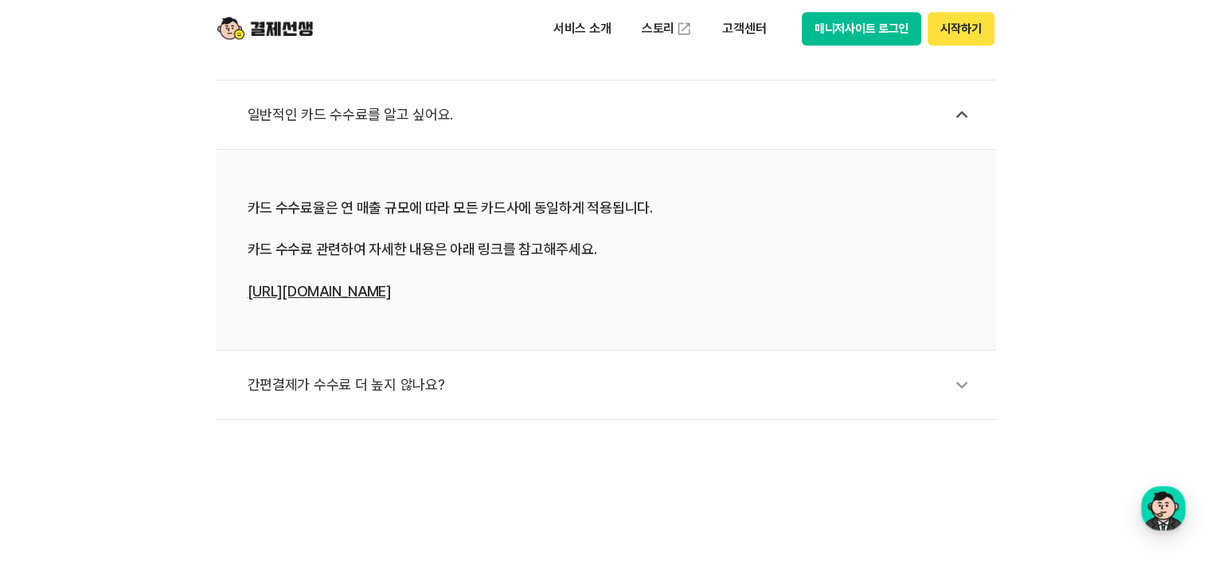
click at [937, 389] on div "간편결제가 수수료 더 높지 않나요?" at bounding box center [614, 384] width 733 height 37
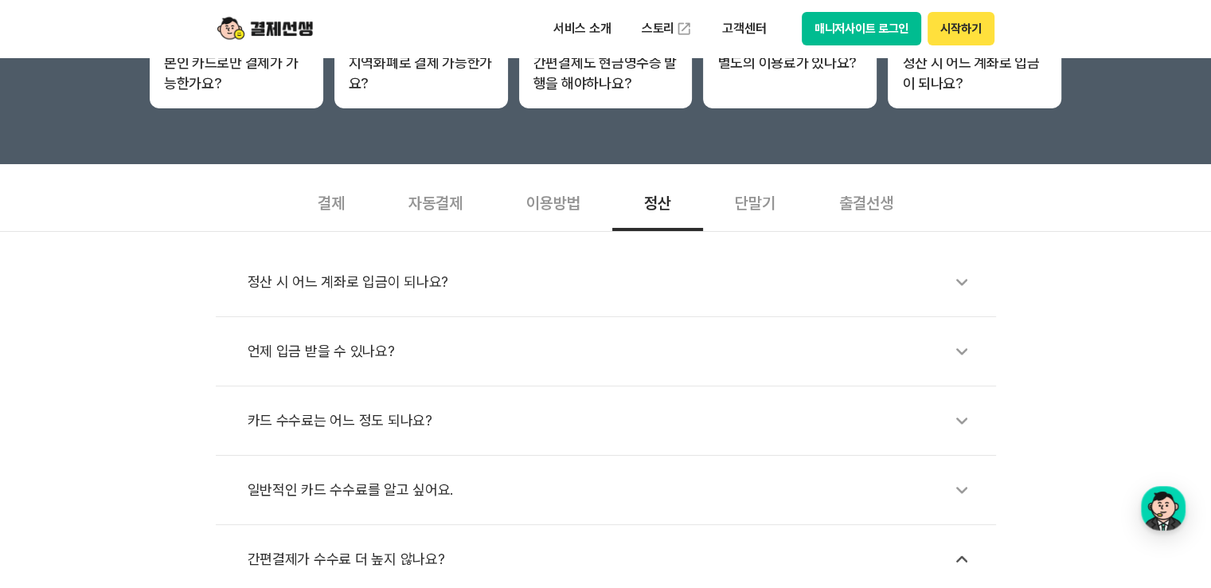
scroll to position [398, 0]
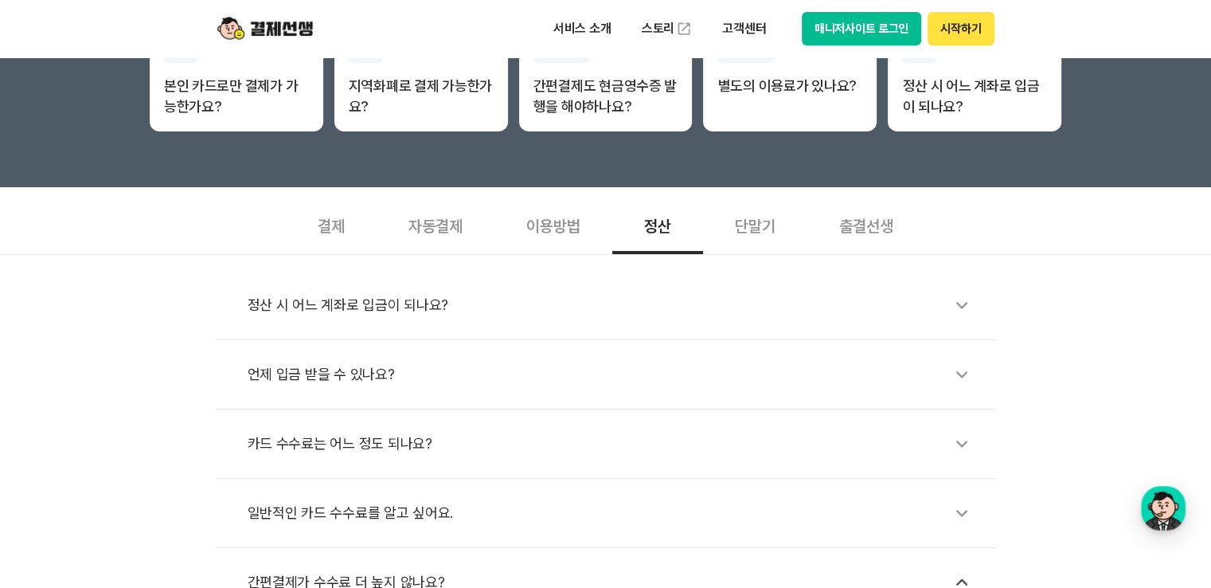
click at [936, 381] on div "언제 입금 받을 수 있나요?" at bounding box center [614, 374] width 733 height 37
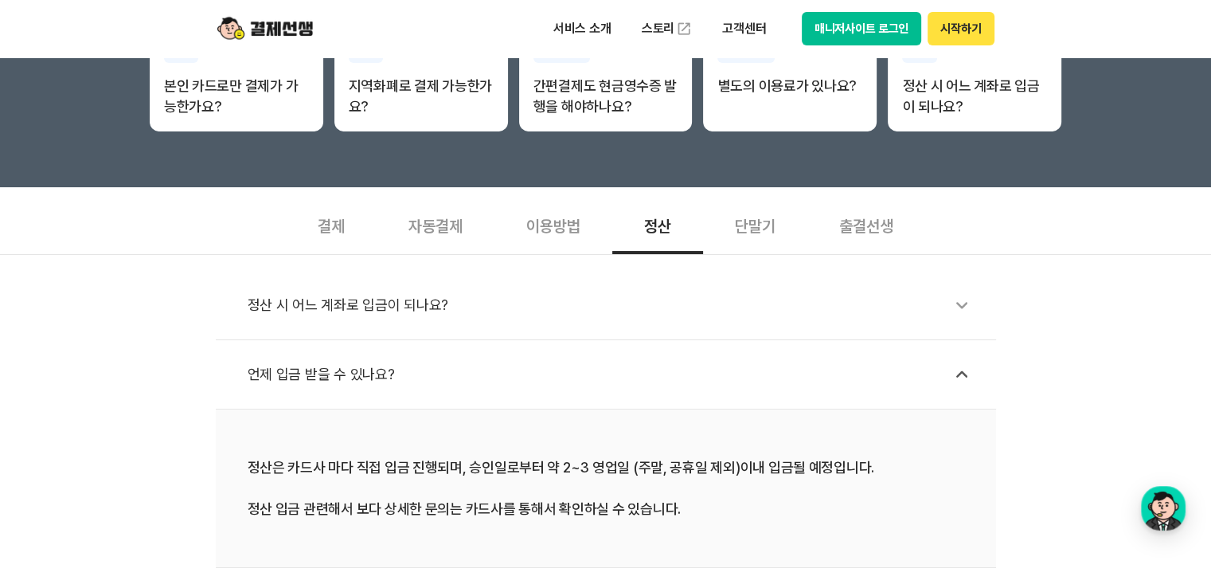
click at [947, 315] on icon at bounding box center [962, 305] width 37 height 37
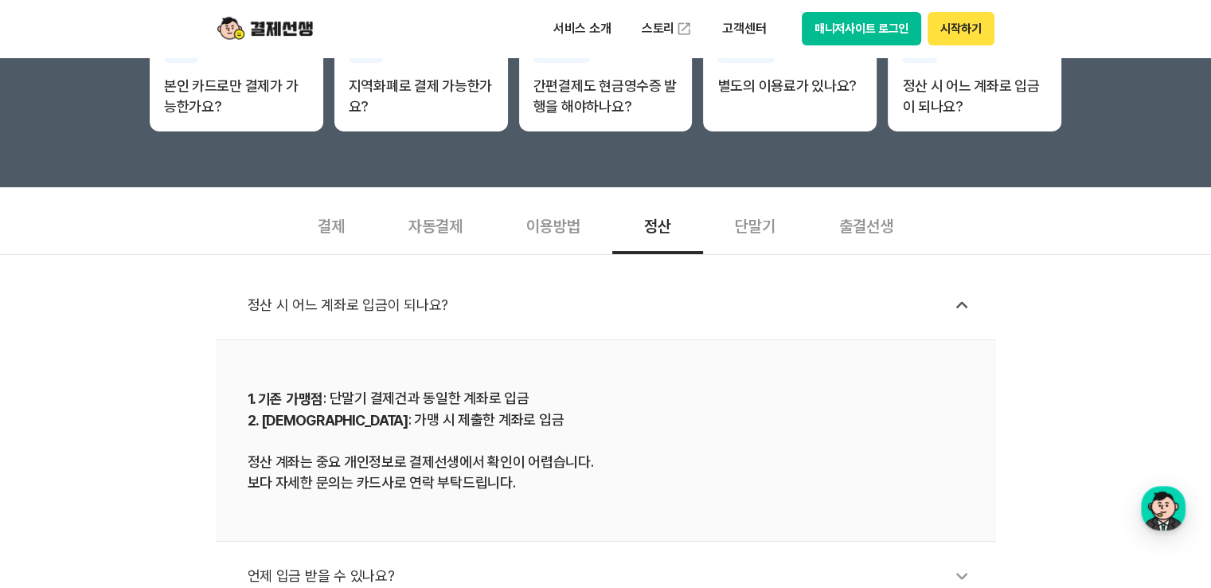
click at [857, 232] on div "출결선생" at bounding box center [866, 224] width 118 height 59
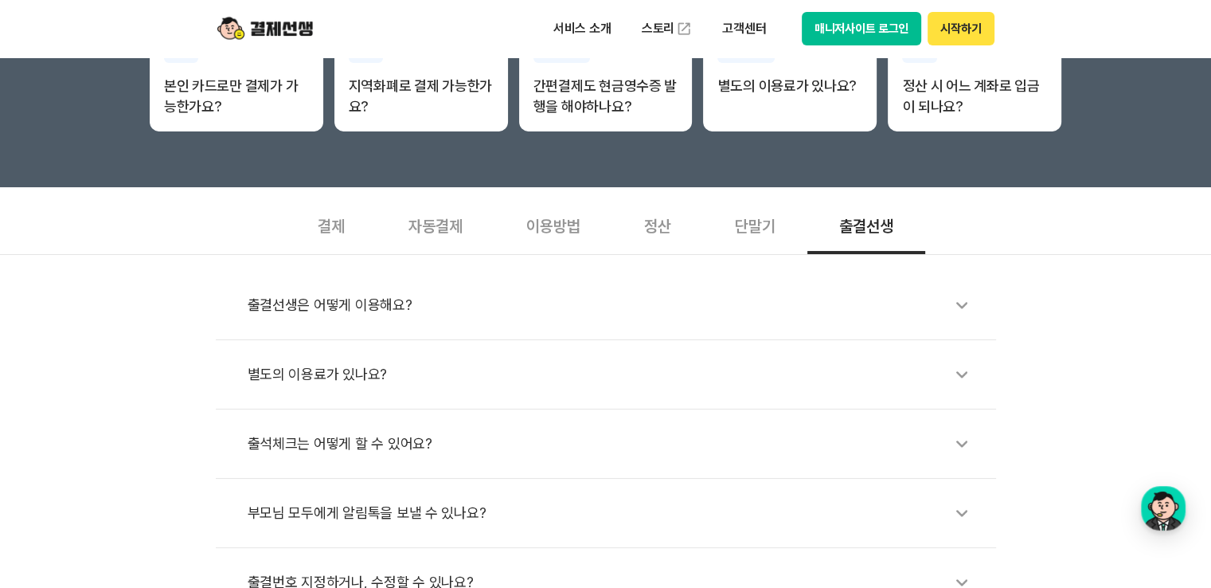
click at [933, 310] on div "출결선생은 어떻게 이용해요?" at bounding box center [614, 305] width 733 height 37
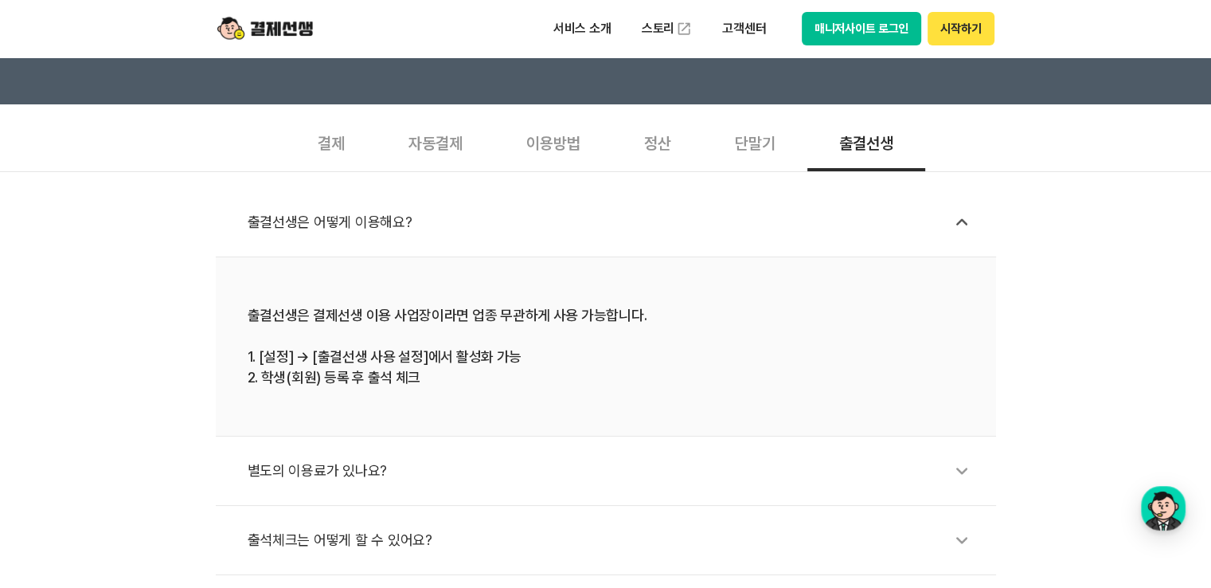
scroll to position [530, 0]
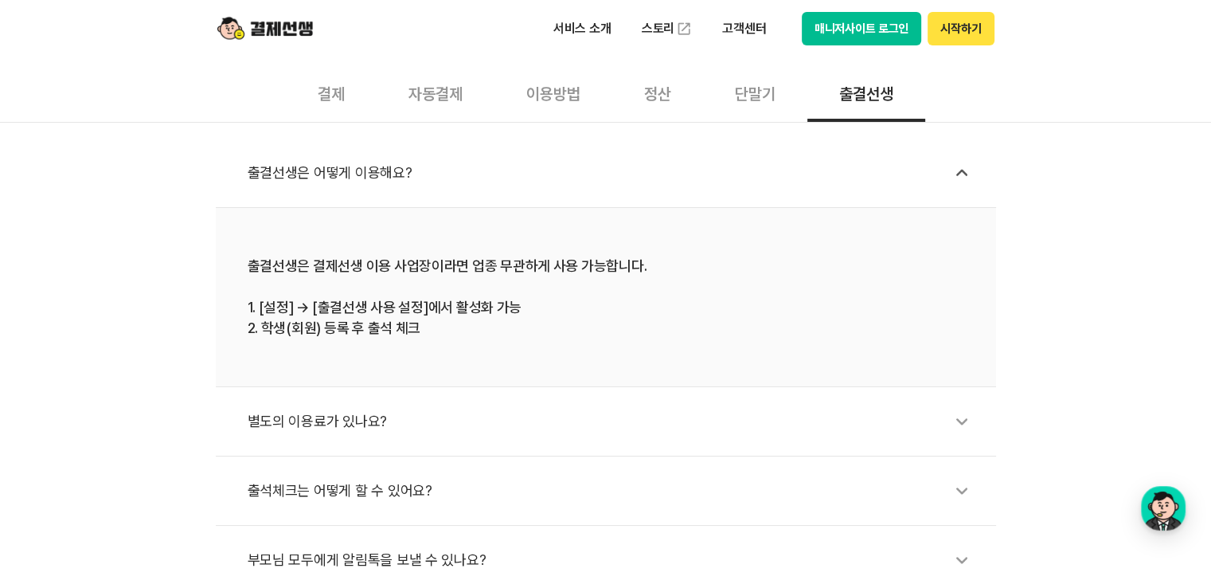
click at [945, 424] on icon at bounding box center [962, 421] width 37 height 37
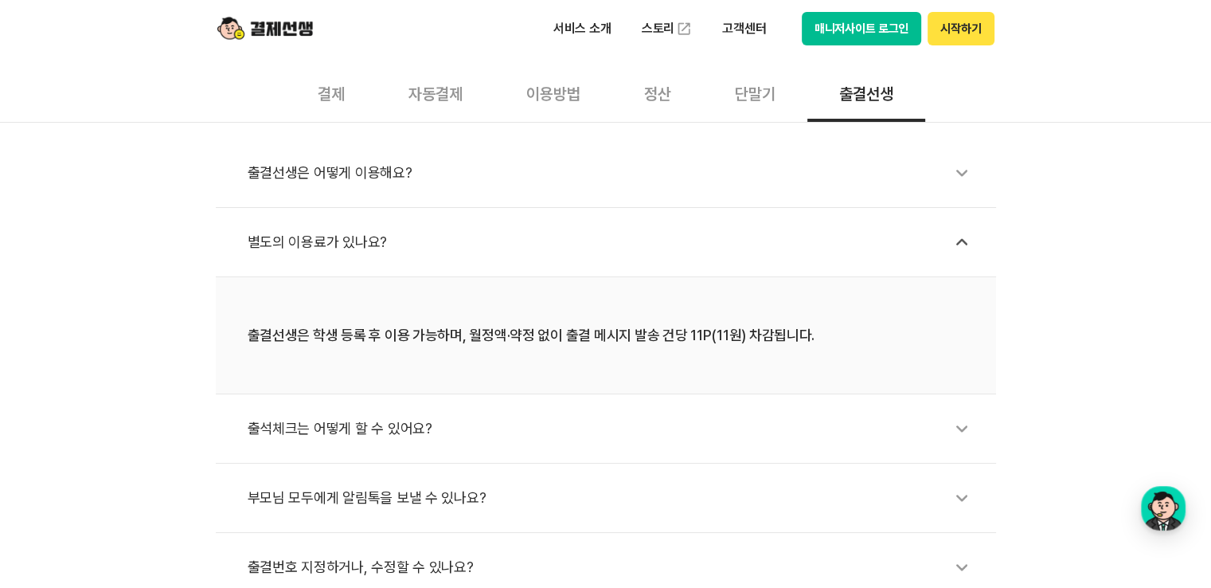
click at [907, 428] on div "출석체크는 어떻게 할 수 있어요?" at bounding box center [614, 428] width 733 height 37
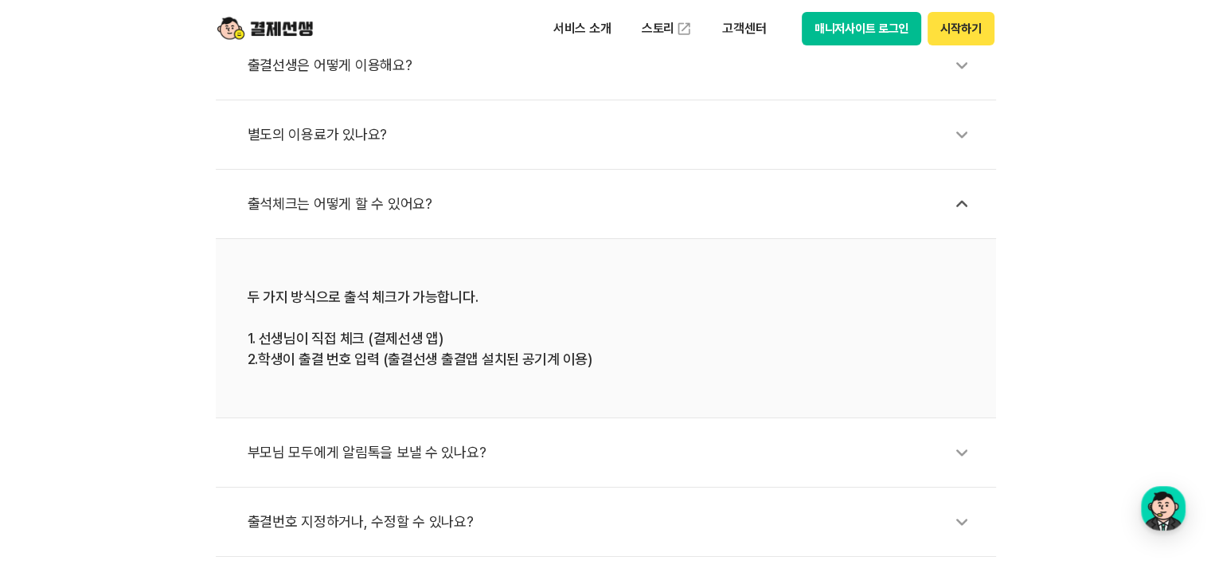
scroll to position [663, 0]
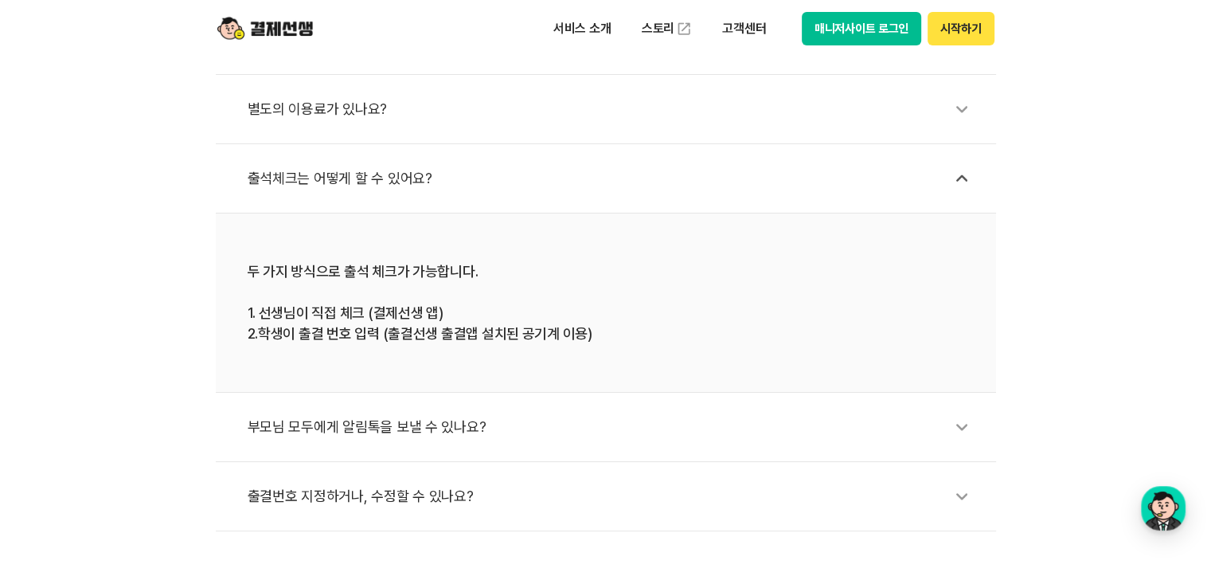
click at [907, 428] on div "부모님 모두에게 알림톡을 보낼 수 있나요?" at bounding box center [614, 426] width 733 height 37
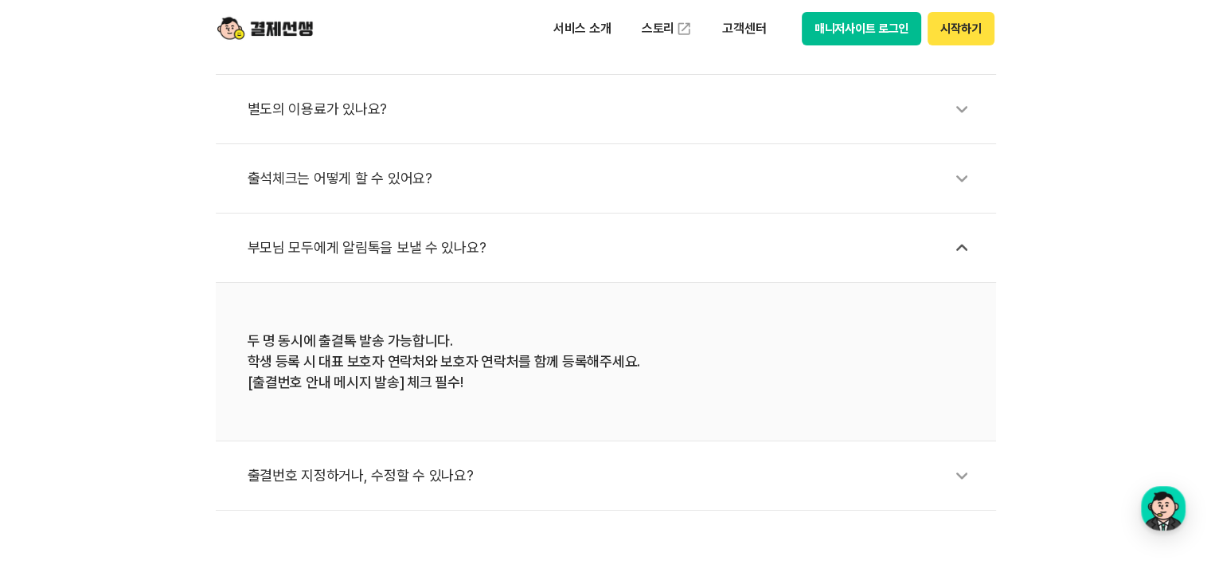
click at [906, 501] on li "출결번호 지정하거나, 수정할 수 있나요?" at bounding box center [606, 475] width 780 height 69
